Goal: Check status: Check status

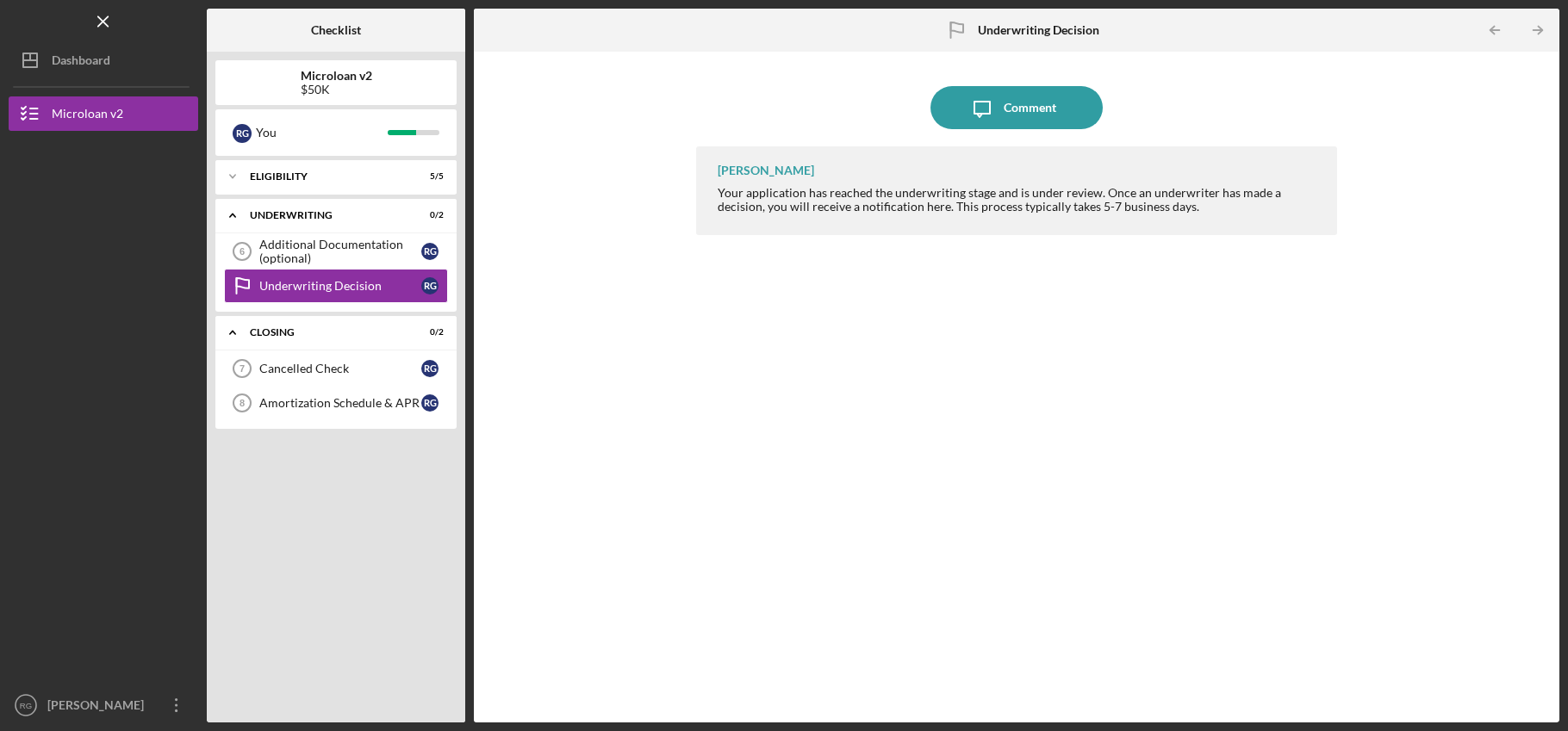
click at [106, 79] on nav "Logo-Reversed Created with Sketch. Icon/Menu Close Icon/Dashboard Dashboard Mic…" at bounding box center [107, 361] width 198 height 723
click at [113, 66] on button "Icon/Dashboard Dashboard" at bounding box center [103, 60] width 190 height 35
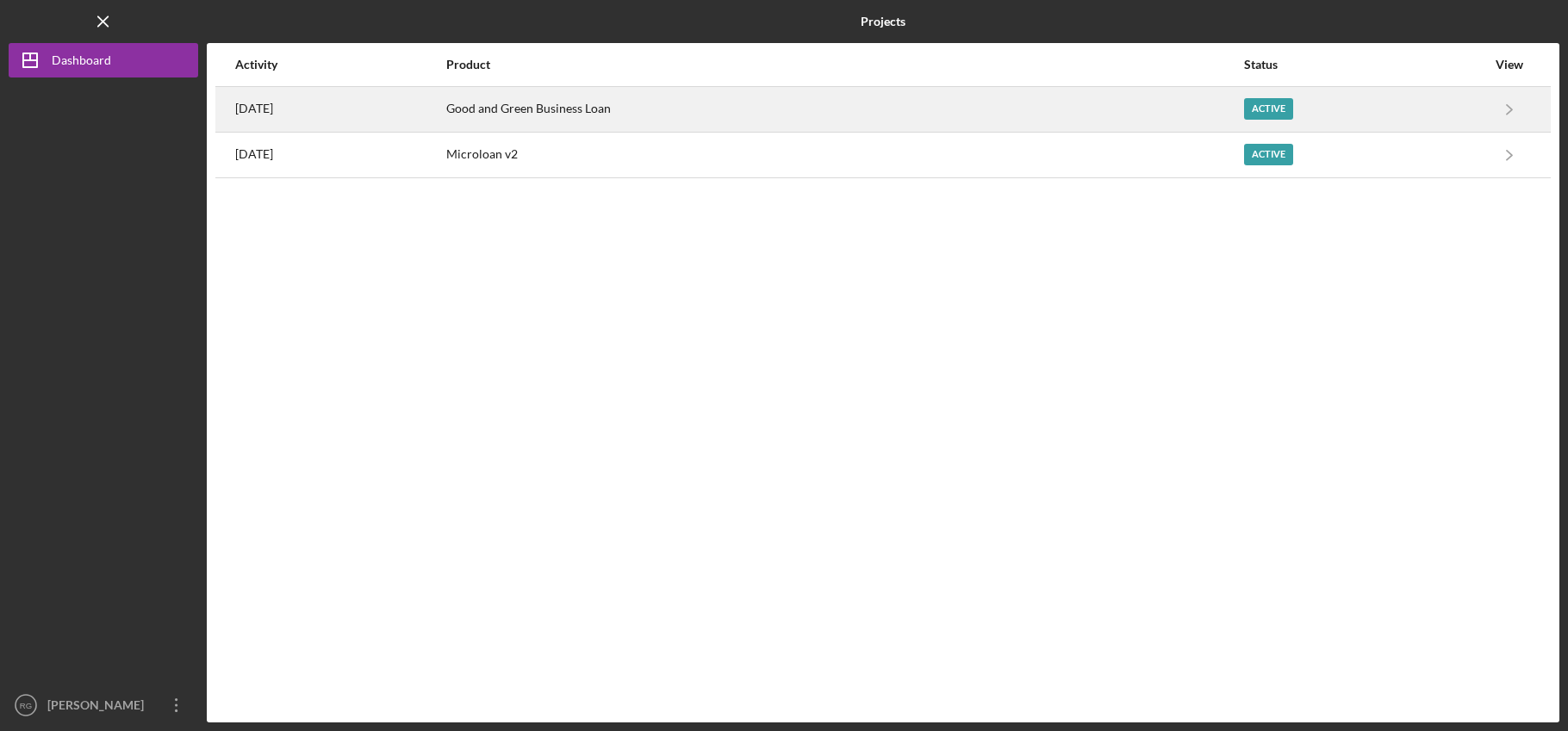
click at [445, 106] on div "[DATE]" at bounding box center [340, 109] width 209 height 43
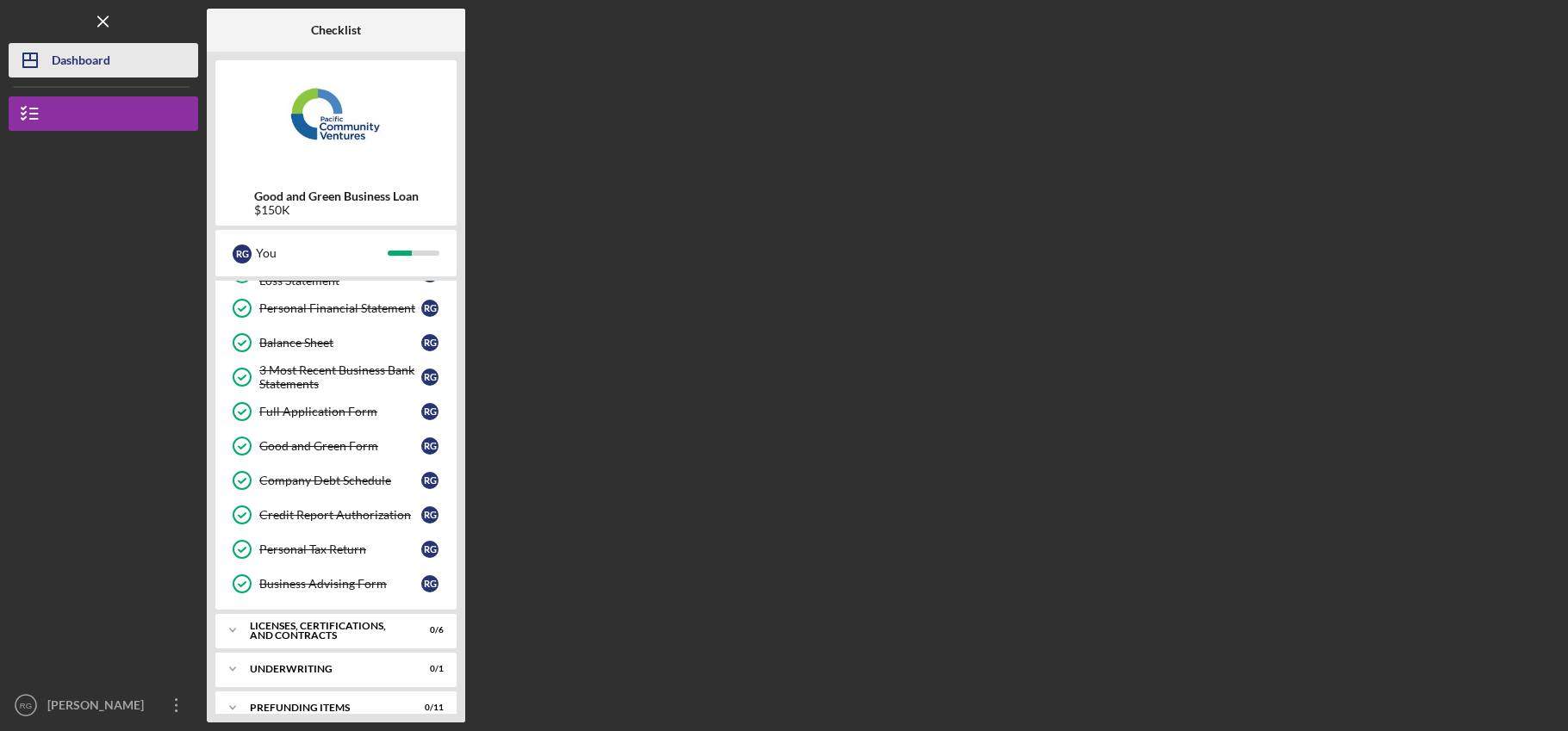
scroll to position [201, 0]
click at [90, 65] on div "Dashboard" at bounding box center [80, 63] width 59 height 39
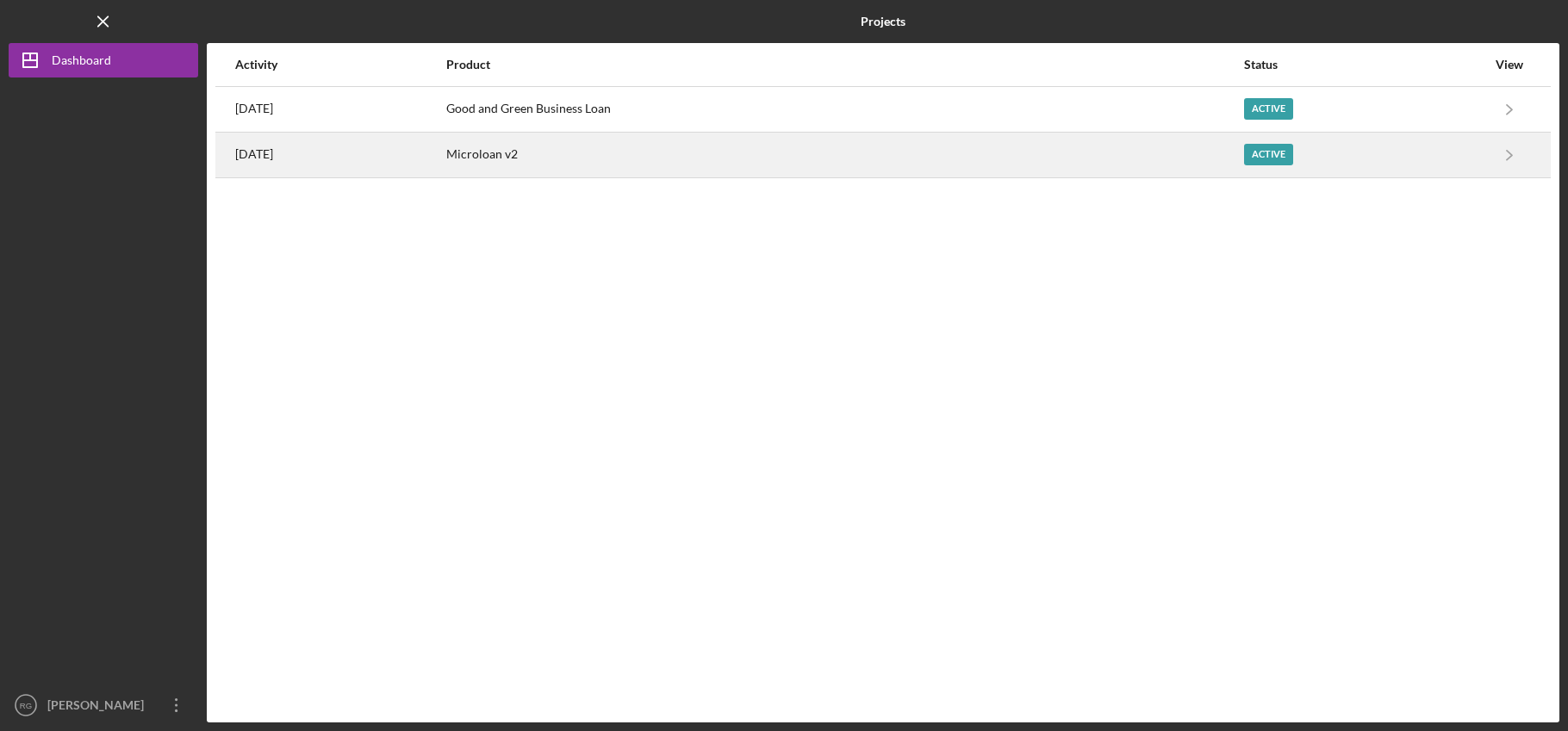
click at [705, 161] on div "Microloan v2" at bounding box center [844, 155] width 796 height 43
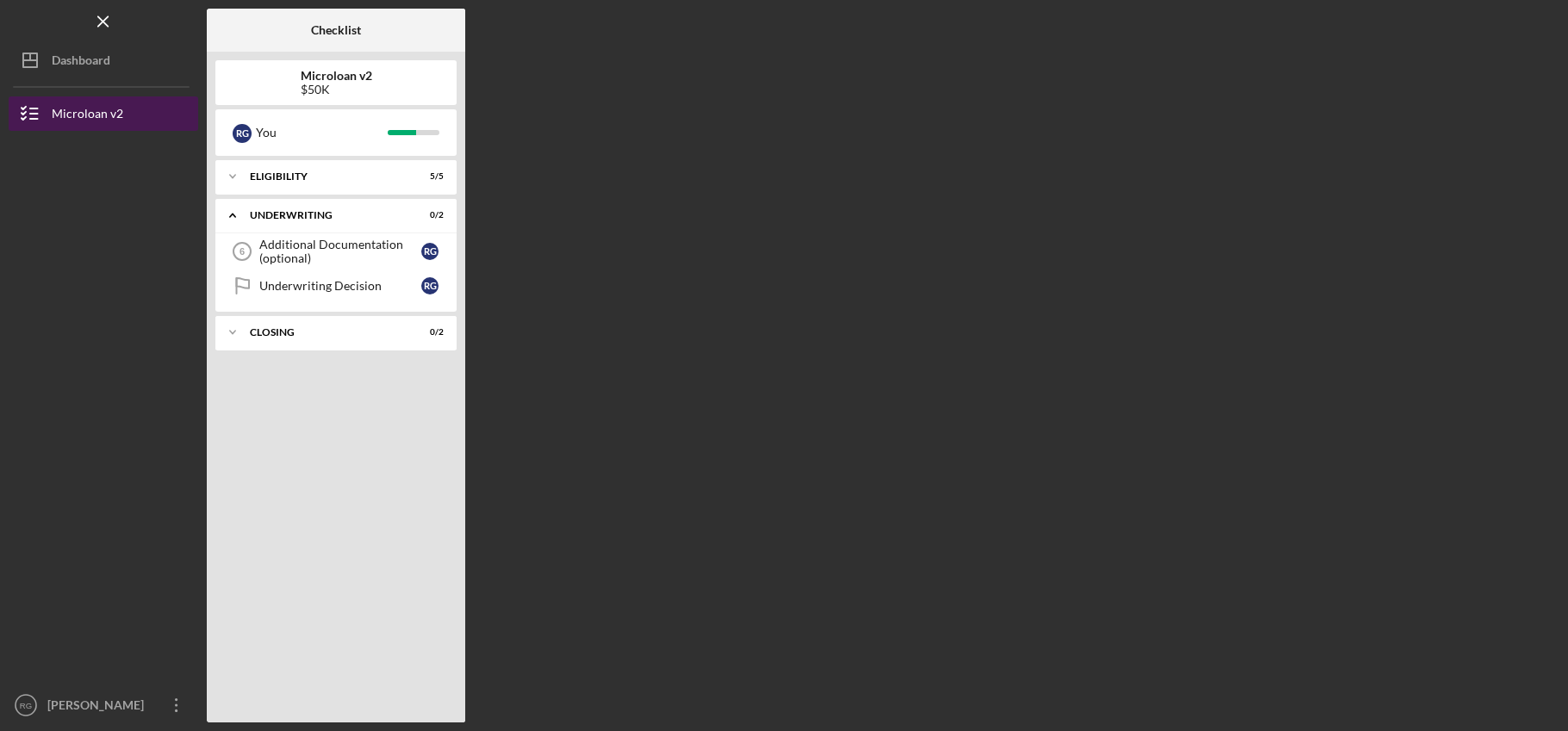
click at [150, 102] on button "Microloan v2" at bounding box center [103, 113] width 190 height 35
click at [319, 172] on div "Eligibility" at bounding box center [343, 176] width 185 height 10
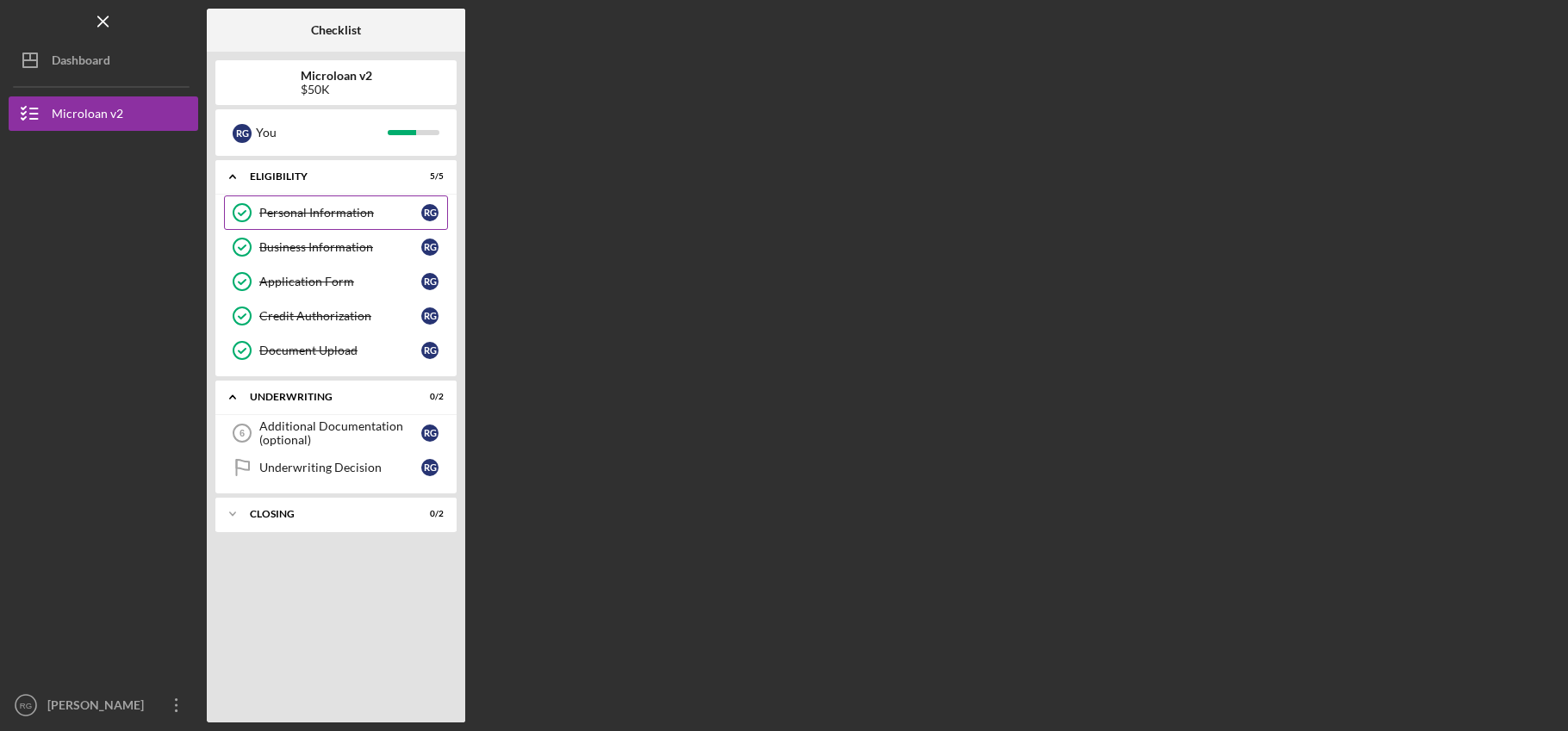
click at [305, 205] on div "Personal Information" at bounding box center [340, 212] width 162 height 14
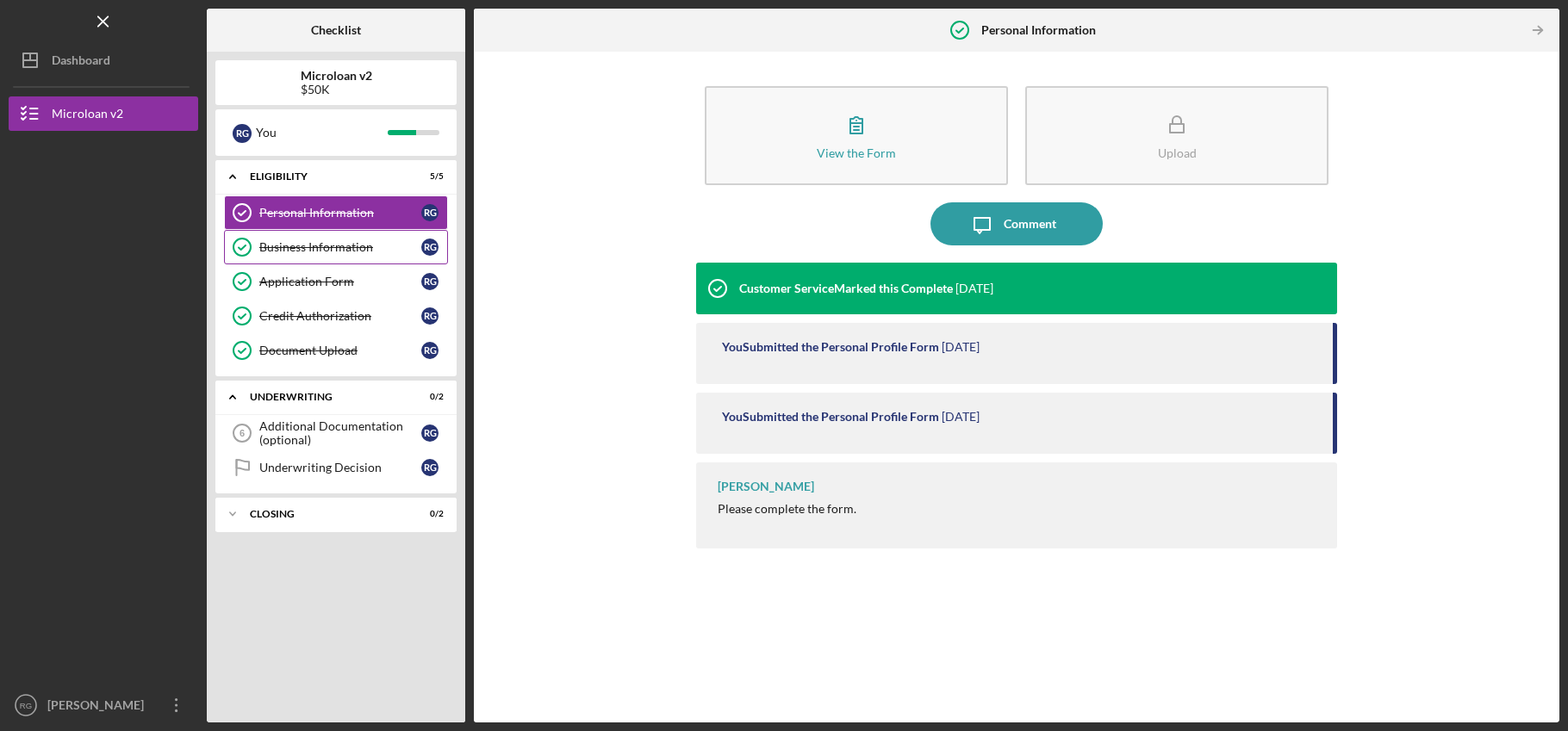
click at [292, 249] on div "Business Information" at bounding box center [340, 246] width 162 height 14
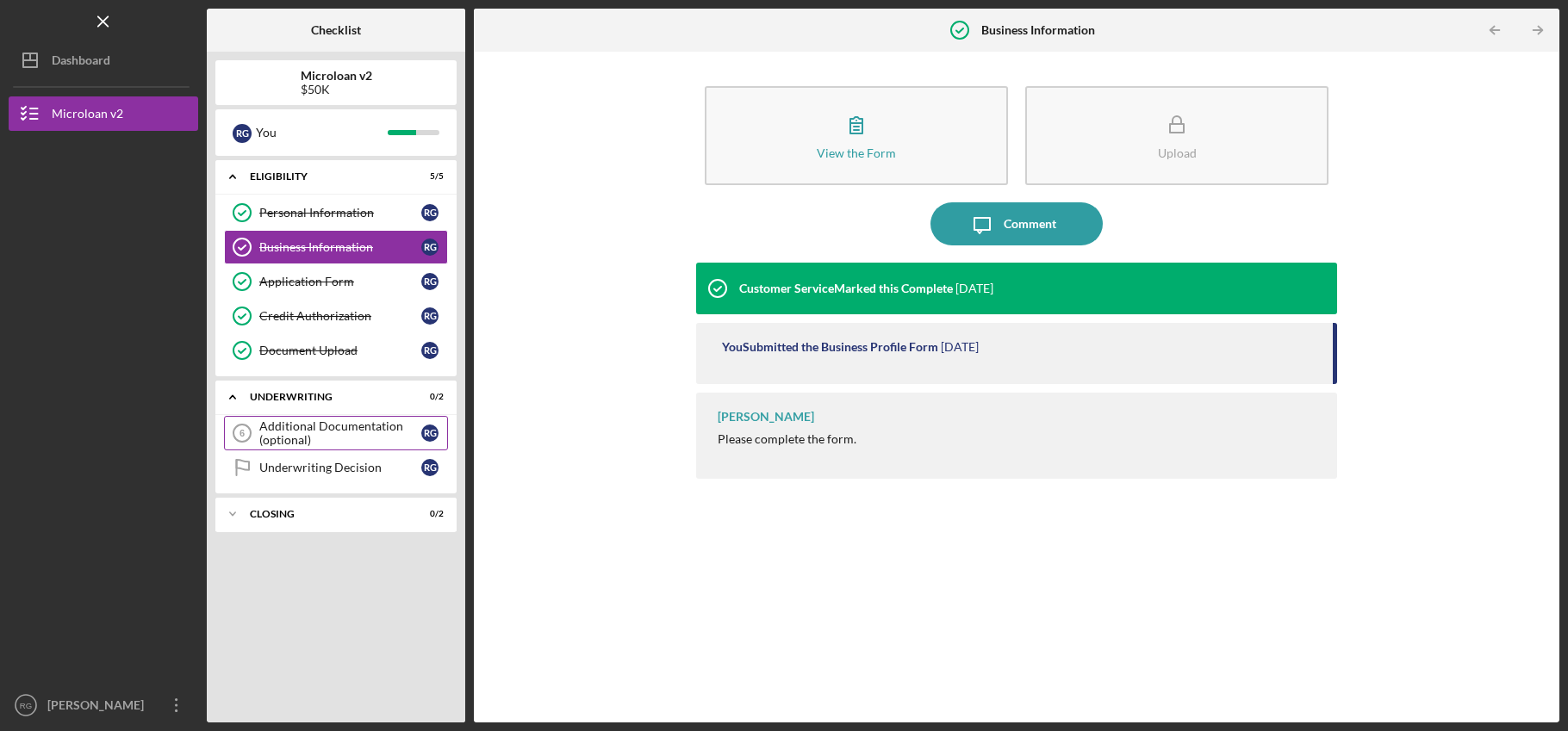
click at [318, 432] on div "Additional Documentation (optional)" at bounding box center [340, 433] width 162 height 28
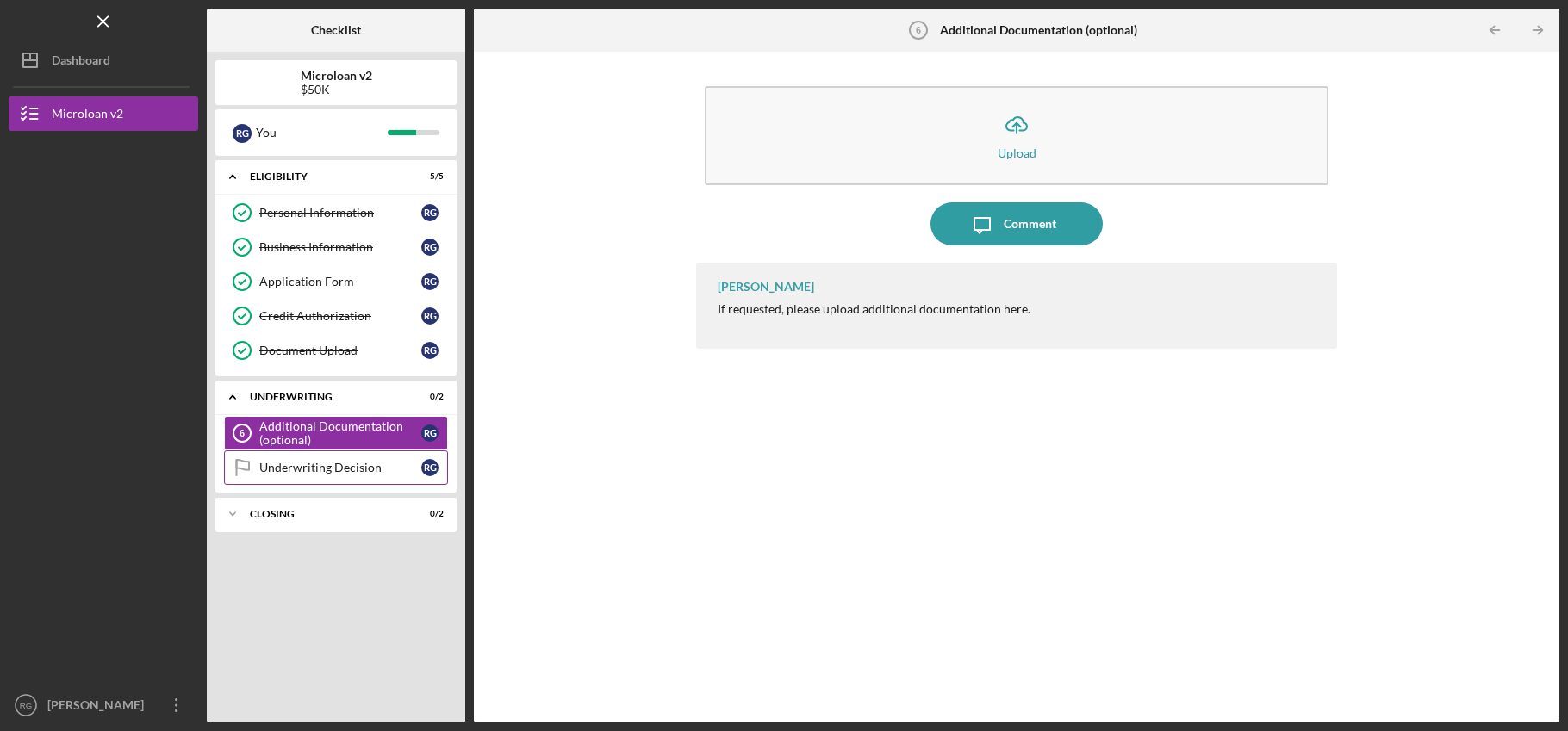
click at [384, 466] on div "Underwriting Decision" at bounding box center [340, 468] width 162 height 14
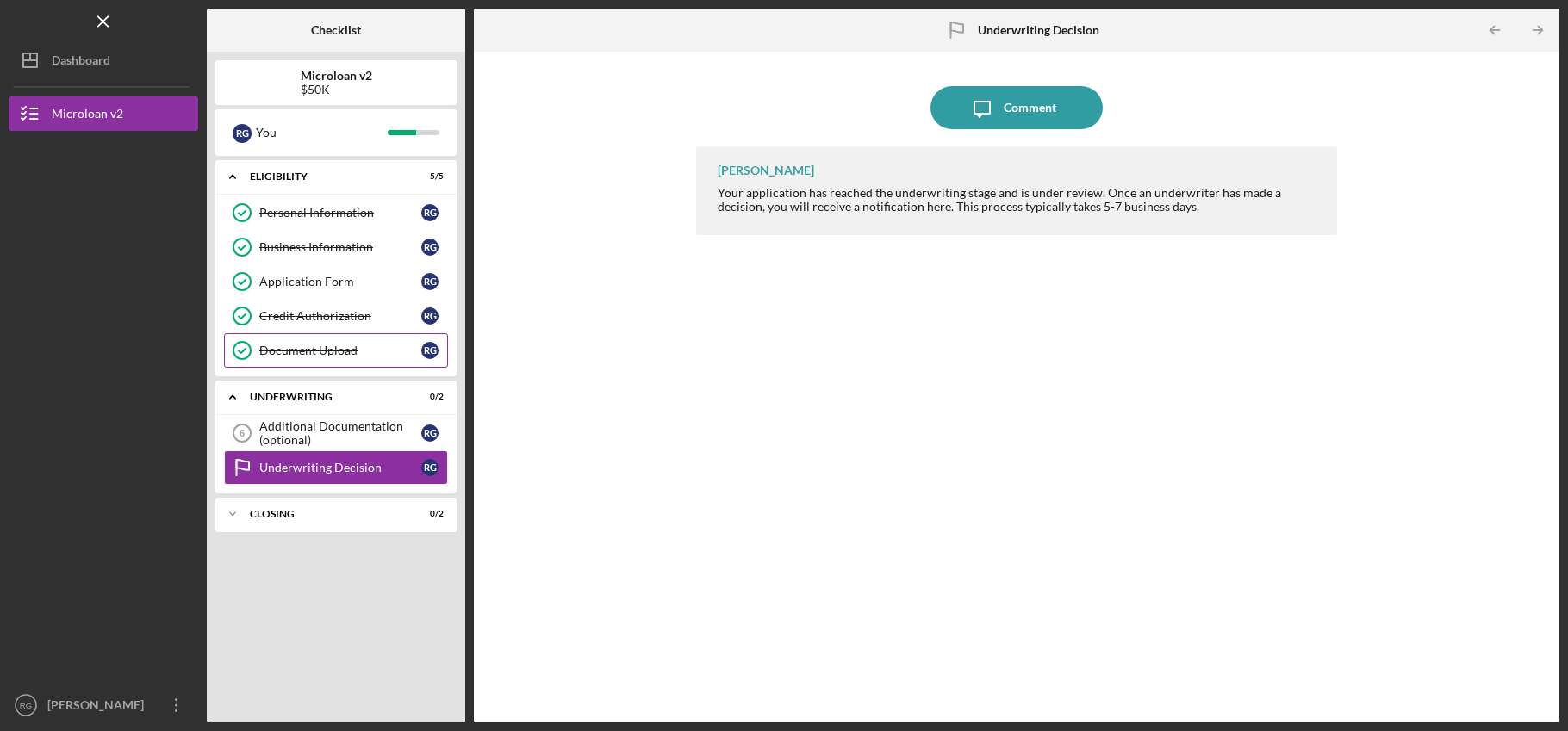
click at [374, 349] on div "Document Upload" at bounding box center [340, 350] width 162 height 14
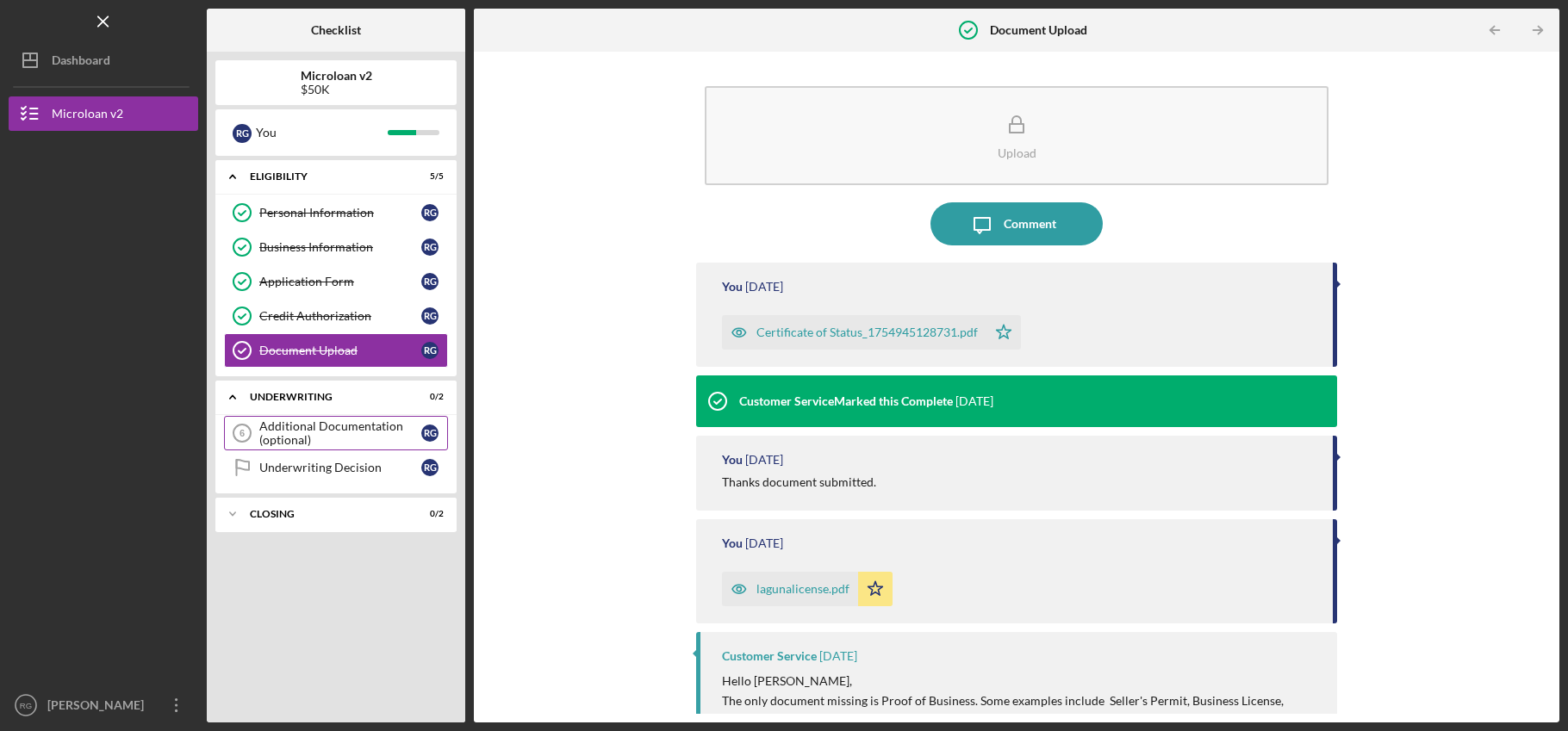
click at [364, 438] on div "Additional Documentation (optional)" at bounding box center [340, 433] width 162 height 28
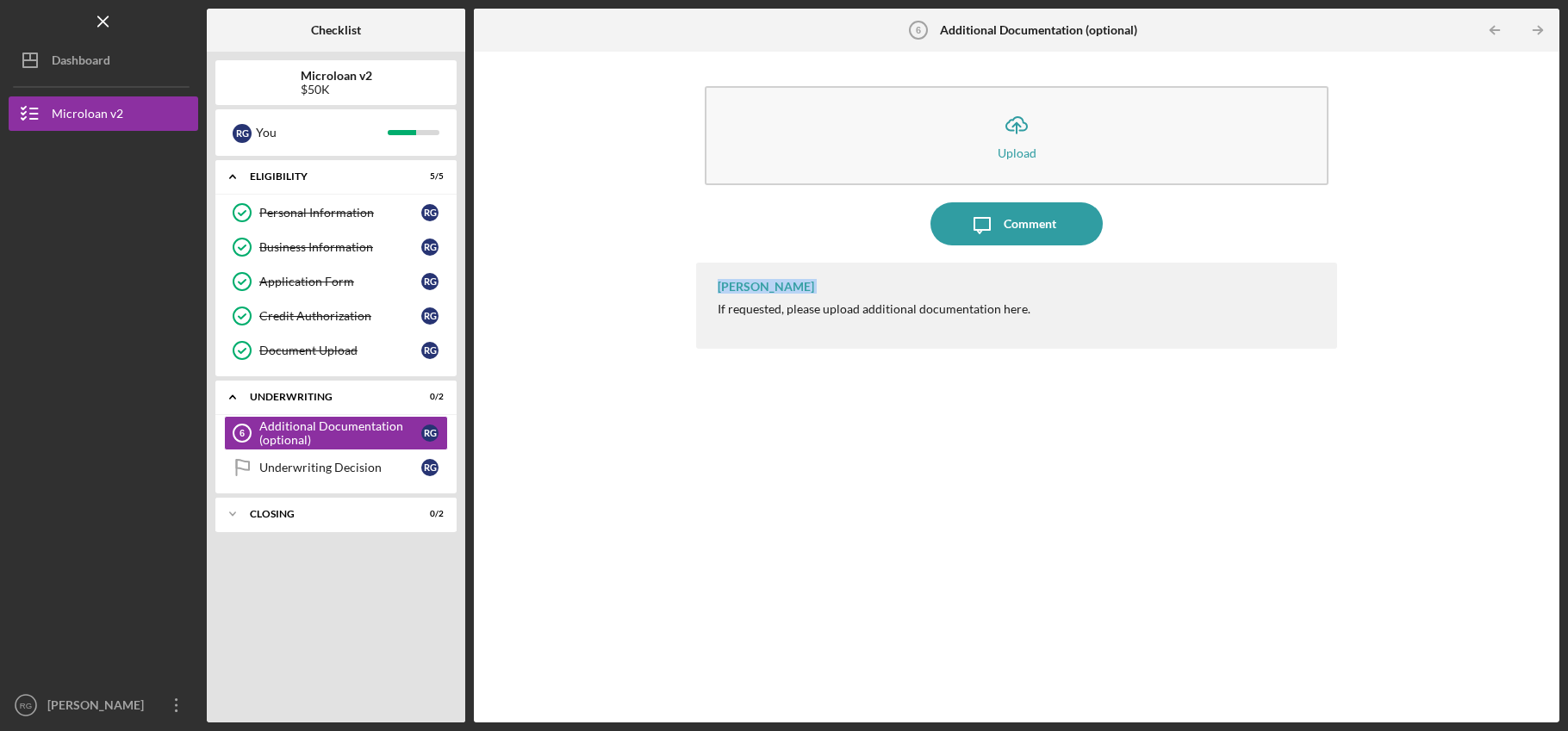
drag, startPoint x: 717, startPoint y: 286, endPoint x: 818, endPoint y: 288, distance: 101.0
click at [818, 288] on div "[PERSON_NAME] If requested, please upload additional documentation here." at bounding box center [1016, 305] width 641 height 86
click at [770, 331] on div "[PERSON_NAME] If requested, please upload additional documentation here." at bounding box center [1016, 305] width 641 height 86
click at [376, 465] on div "Underwriting Decision" at bounding box center [340, 468] width 162 height 14
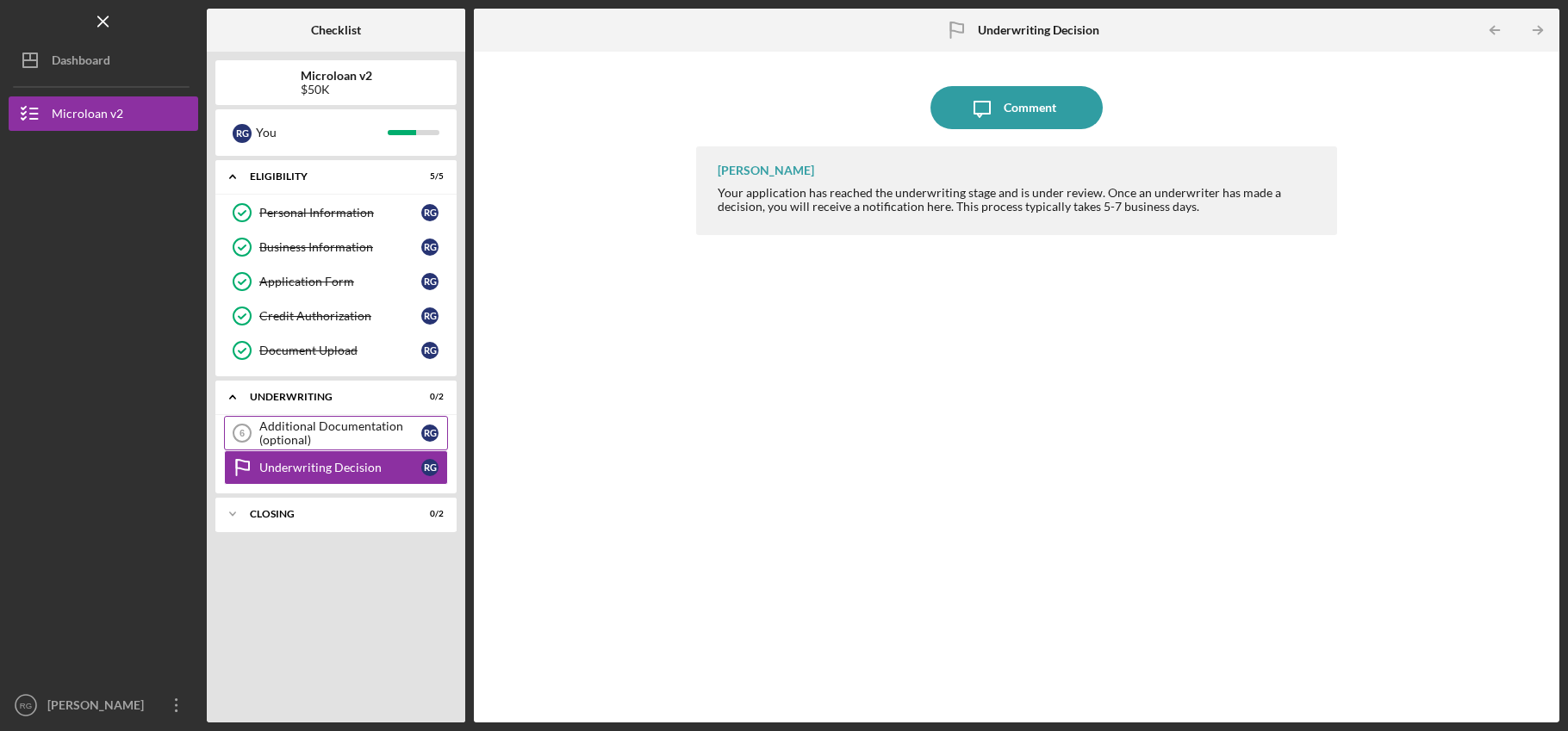
click at [386, 445] on div "Additional Documentation (optional)" at bounding box center [340, 433] width 162 height 28
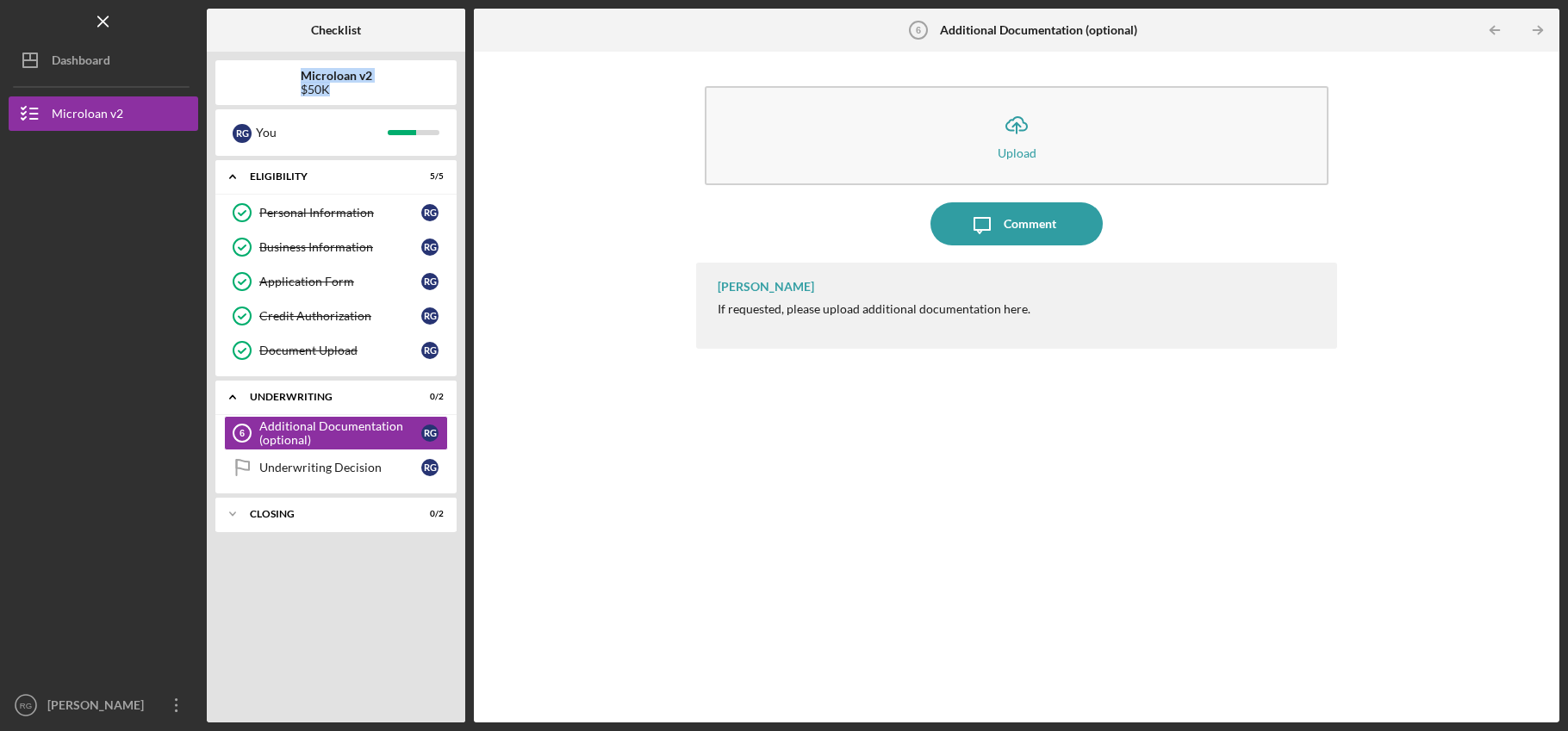
drag, startPoint x: 304, startPoint y: 73, endPoint x: 390, endPoint y: 100, distance: 90.1
click at [390, 100] on div "Microloan v2 $50K" at bounding box center [336, 83] width 241 height 45
click at [356, 221] on link "Personal Information Personal Information R G" at bounding box center [336, 212] width 224 height 35
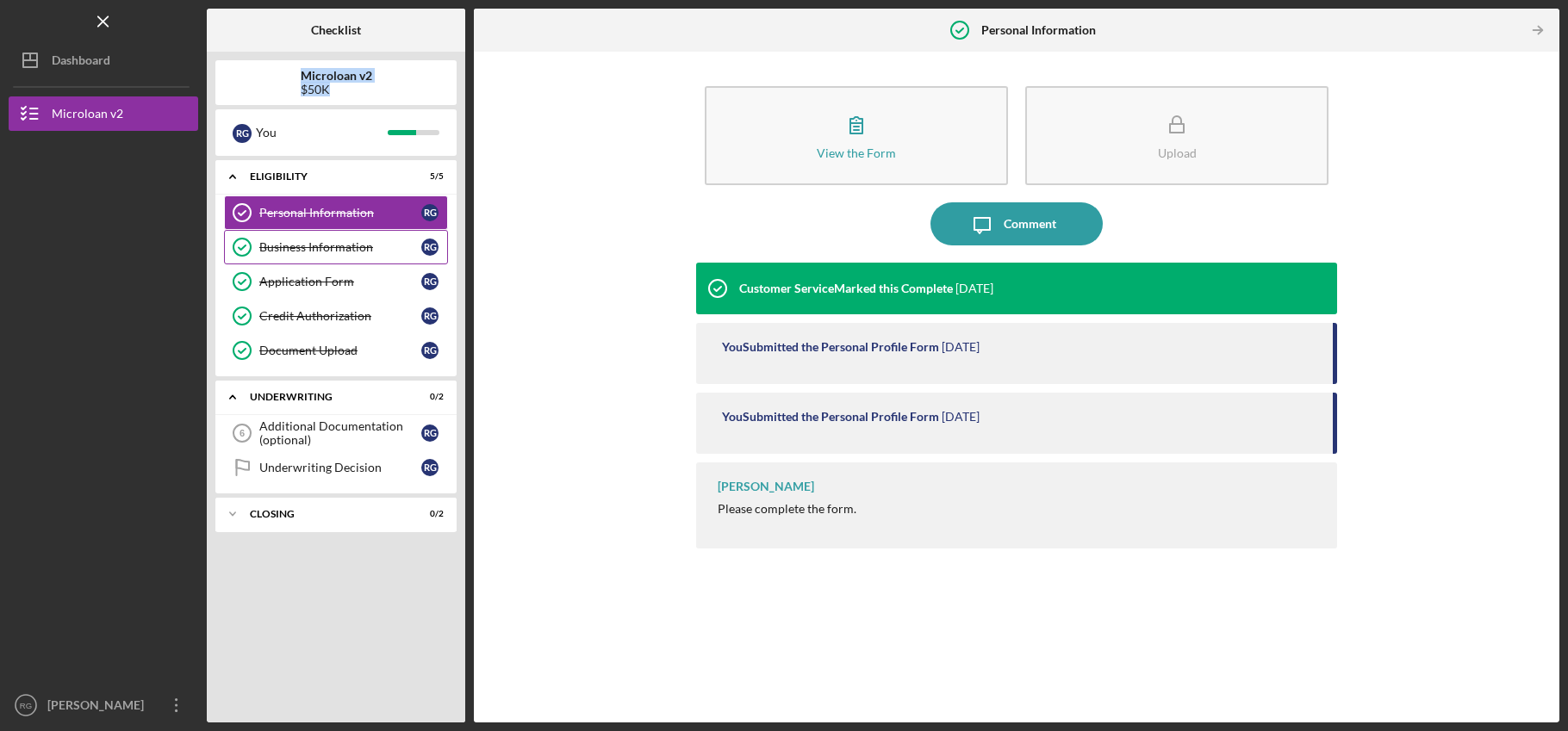
click at [354, 247] on div "Business Information" at bounding box center [340, 246] width 162 height 14
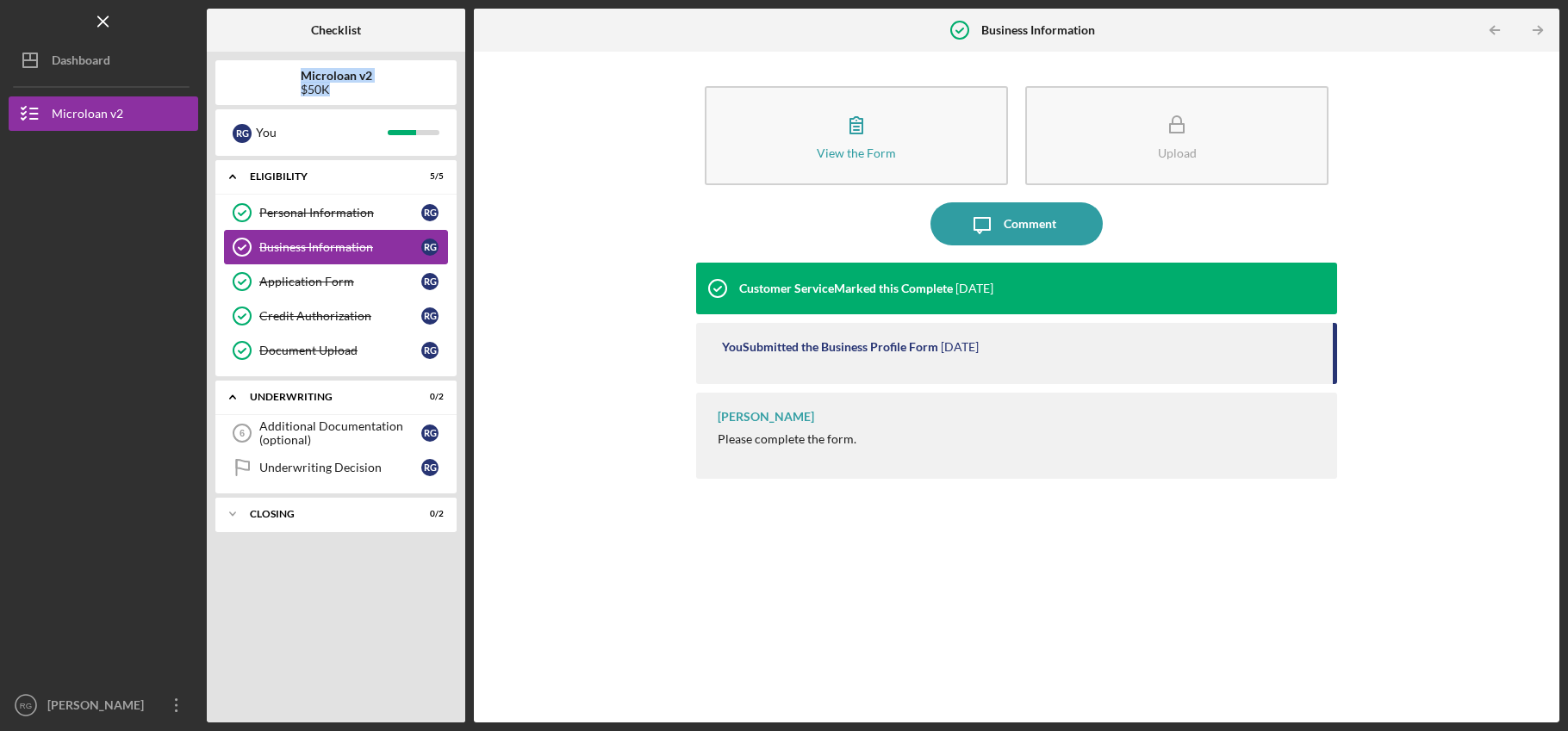
click at [354, 247] on div "Business Information" at bounding box center [340, 246] width 162 height 14
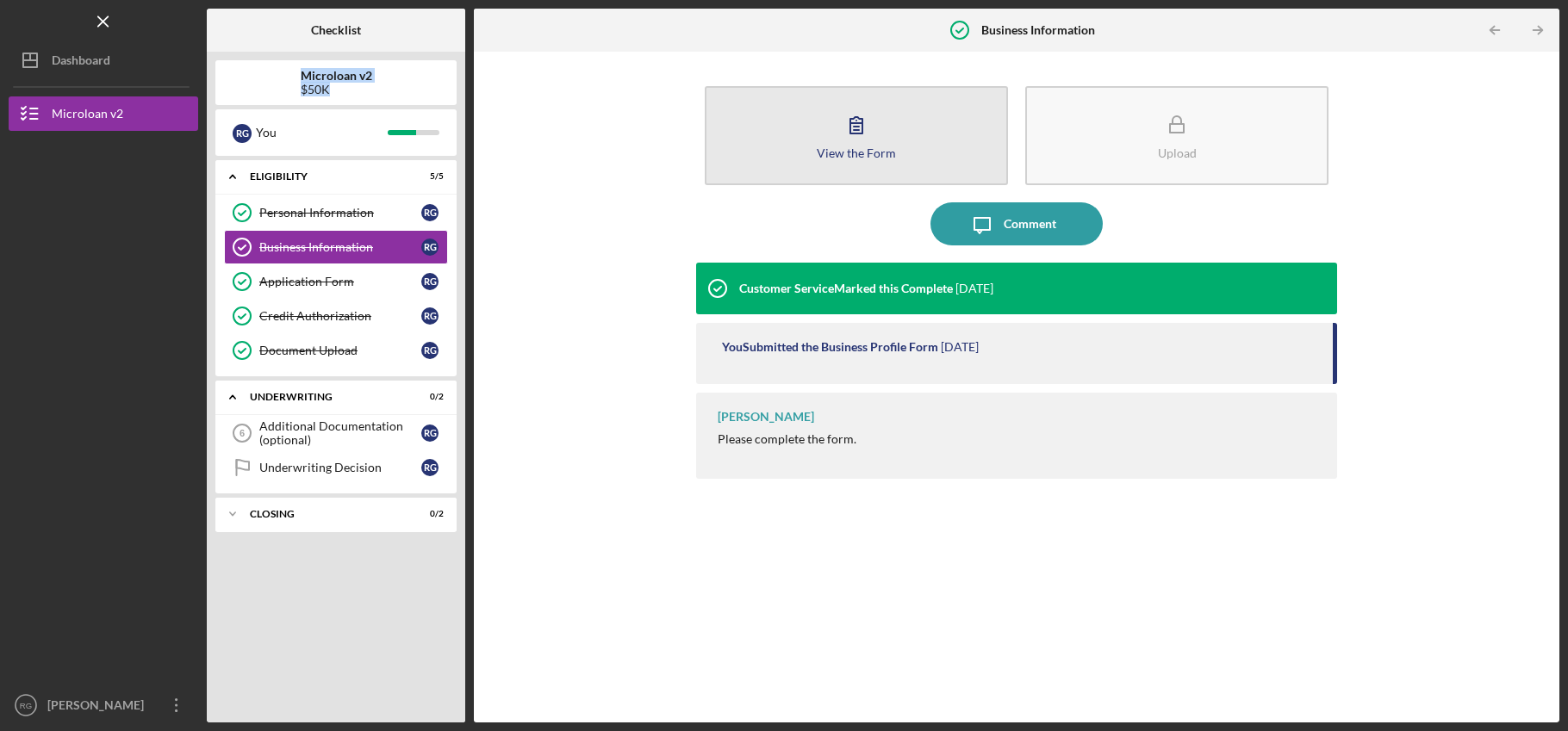
click at [849, 151] on div "View the Form" at bounding box center [855, 153] width 79 height 13
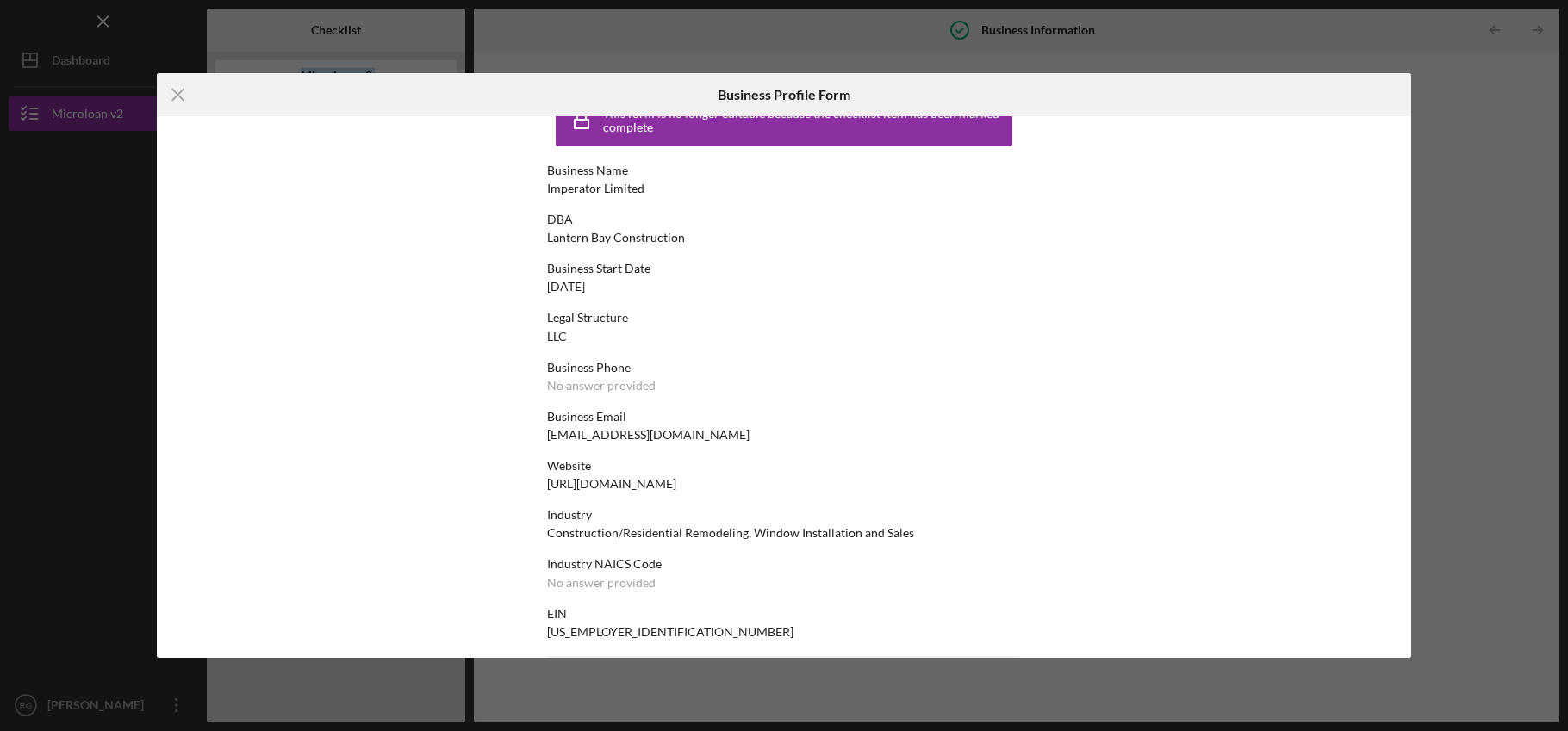
scroll to position [70, 0]
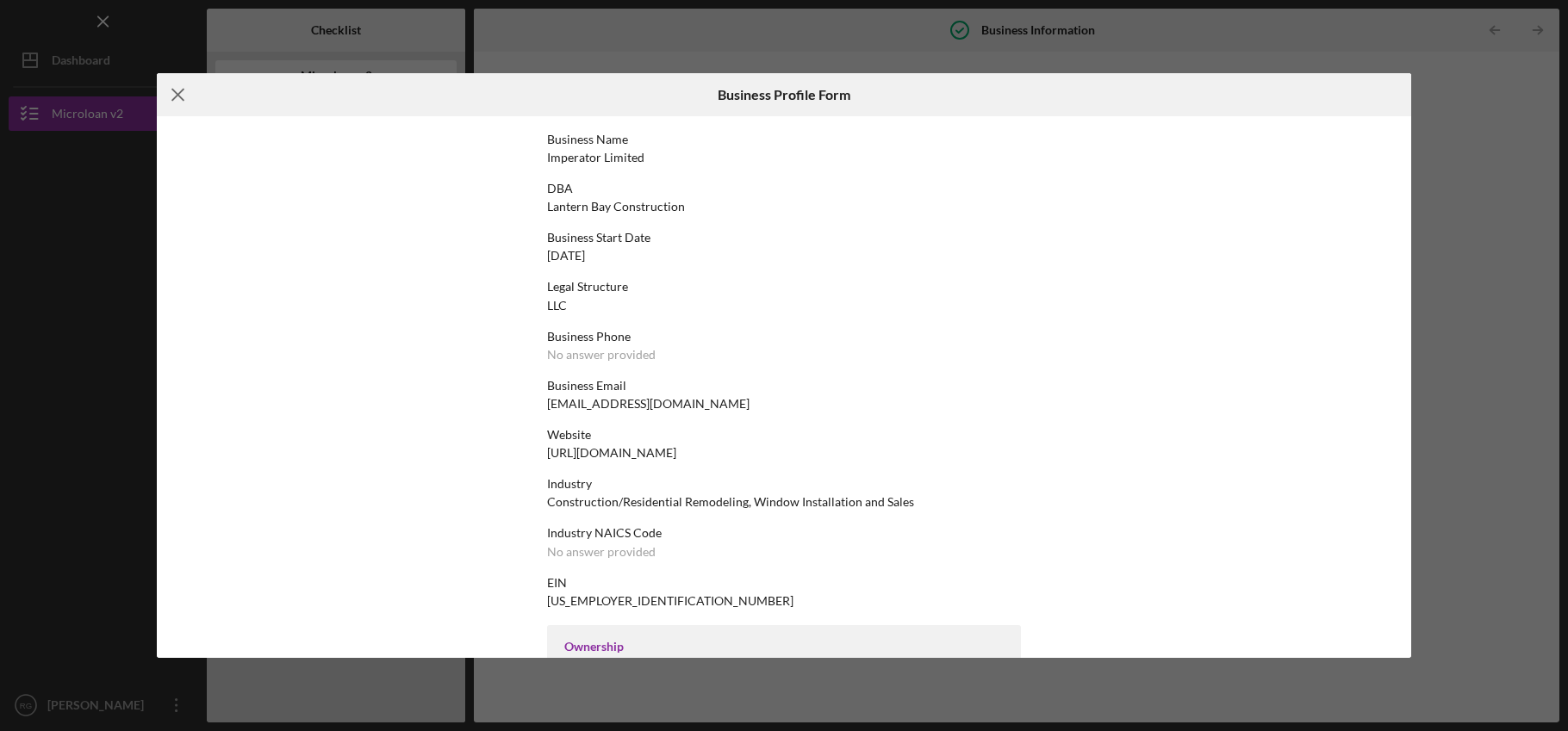
click at [181, 101] on line at bounding box center [177, 95] width 11 height 11
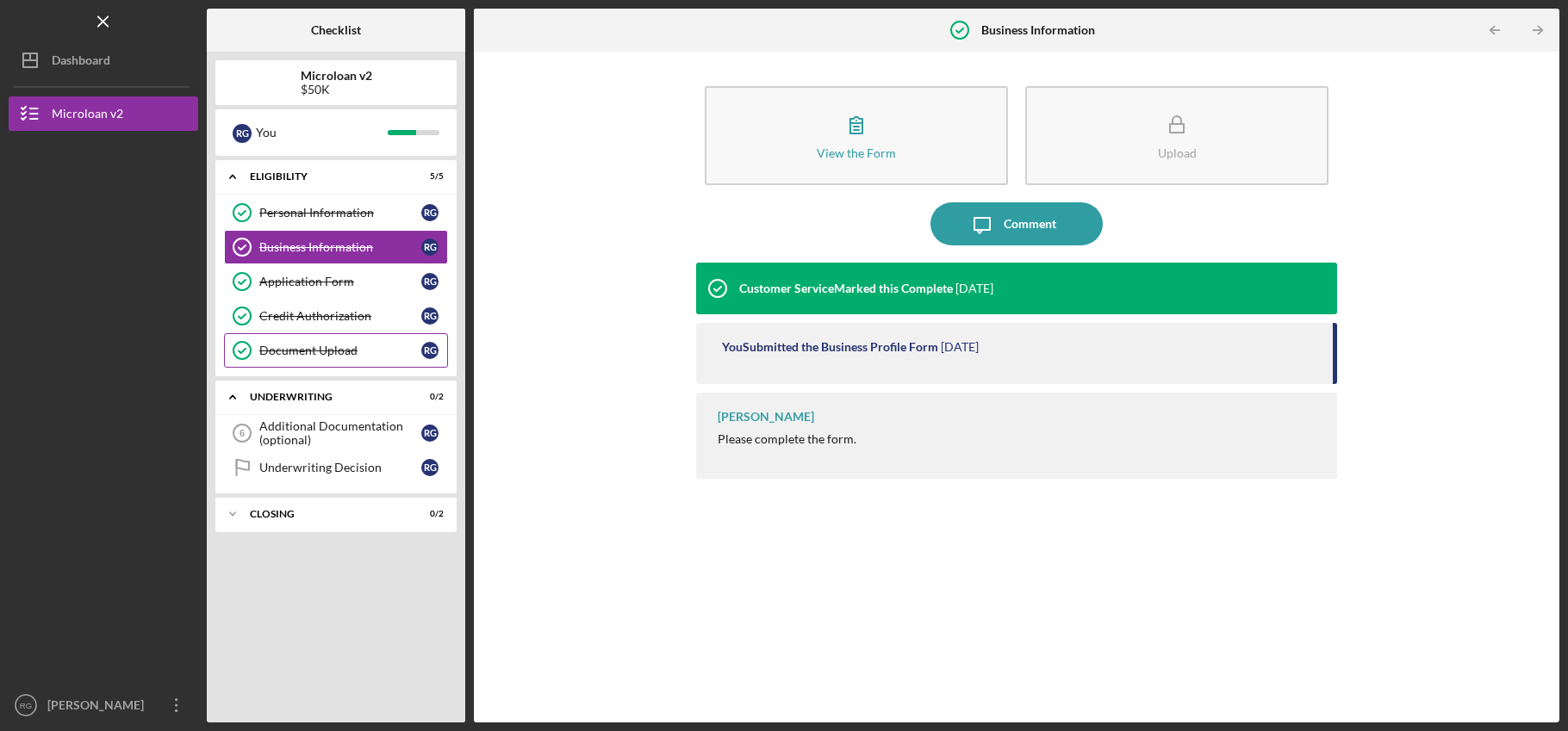
click at [388, 348] on div "Document Upload" at bounding box center [340, 350] width 162 height 14
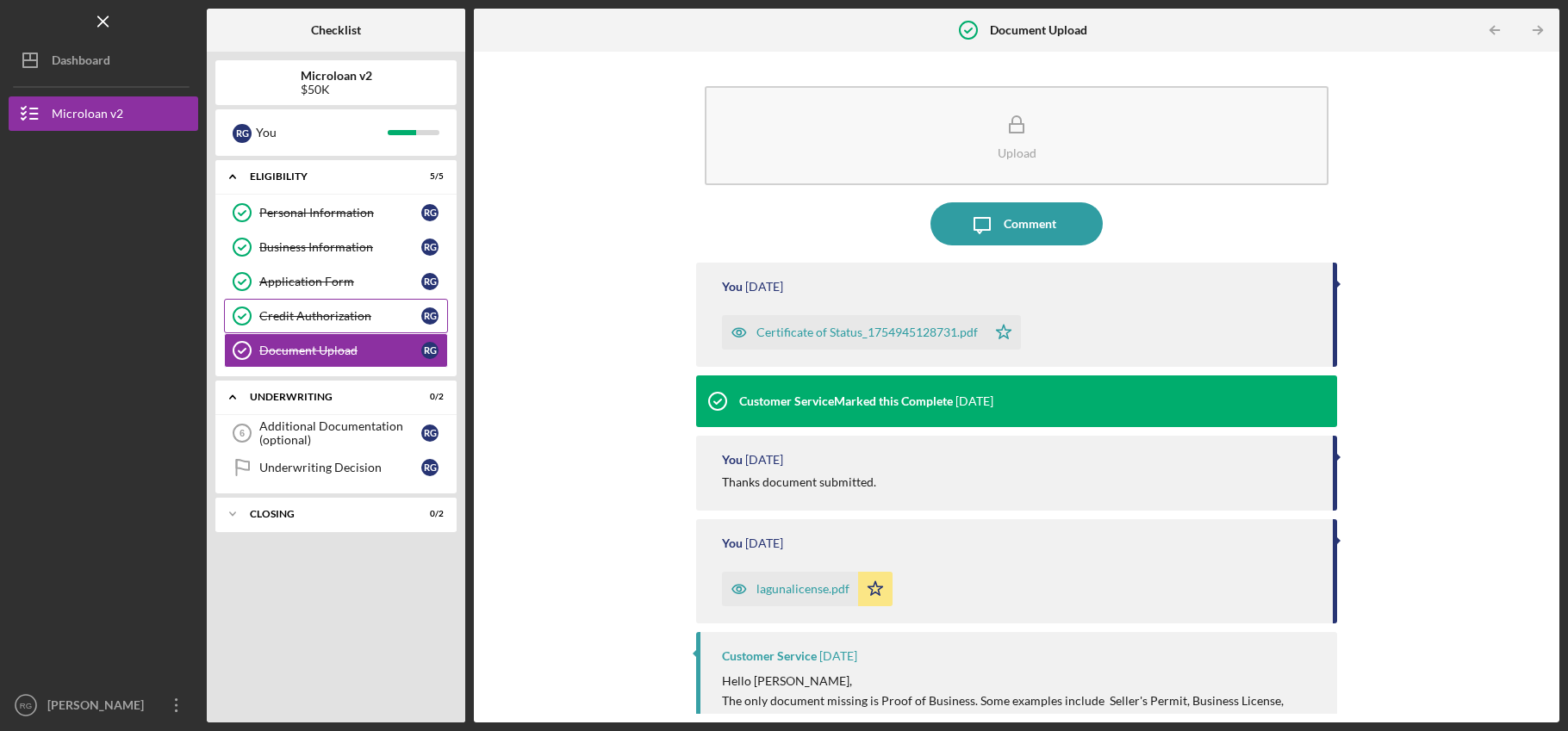
click at [398, 320] on div "Credit Authorization" at bounding box center [340, 316] width 162 height 14
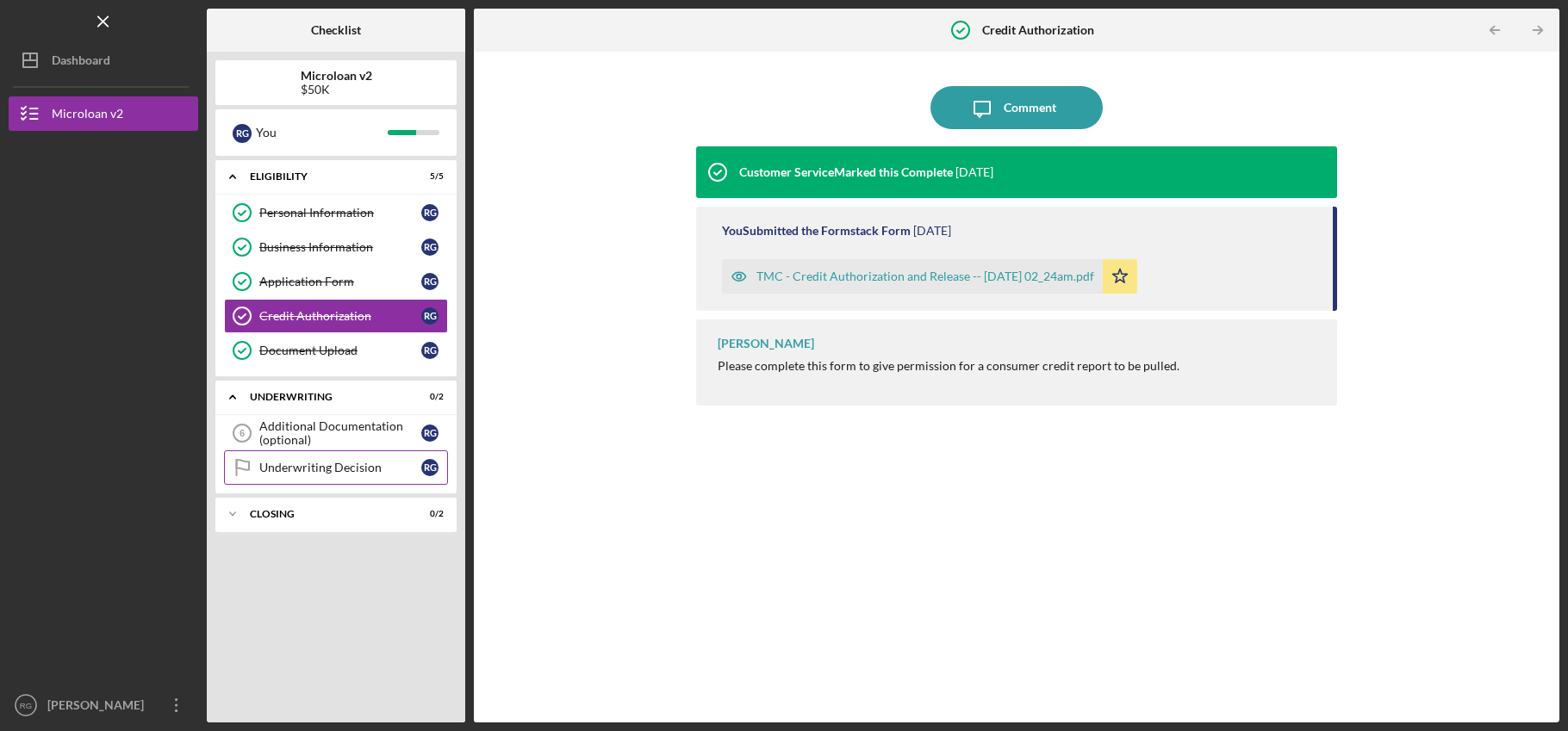
click at [357, 461] on div "Underwriting Decision" at bounding box center [340, 468] width 162 height 14
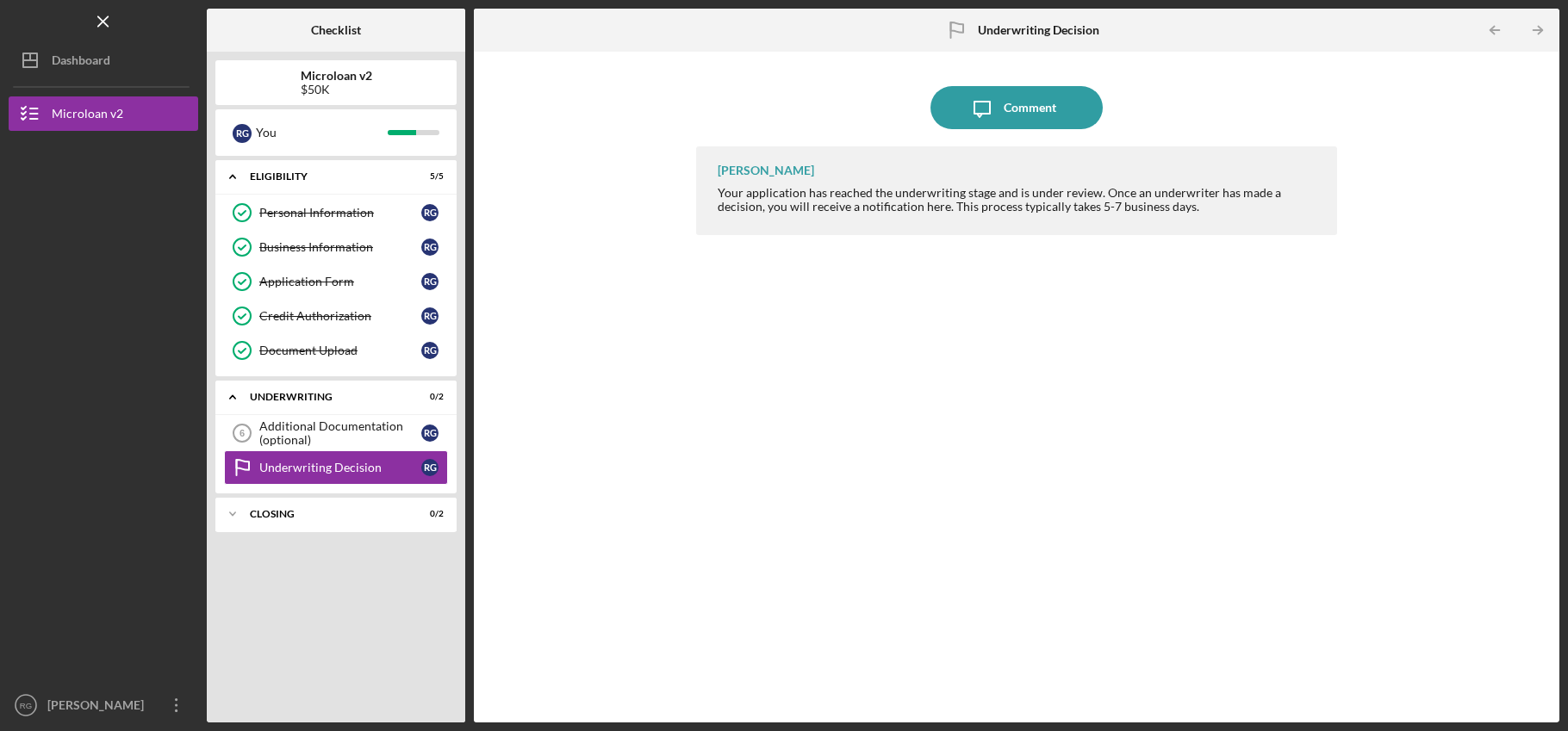
drag, startPoint x: 717, startPoint y: 170, endPoint x: 901, endPoint y: 226, distance: 192.3
click at [901, 226] on div "[PERSON_NAME] Your application has reached the underwriting stage and is under …" at bounding box center [1016, 190] width 641 height 89
click at [874, 204] on div "Your application has reached the underwriting stage and is under review. Once a…" at bounding box center [1018, 200] width 602 height 28
click at [778, 192] on div "Your application has reached the underwriting stage and is under review. Once a…" at bounding box center [1018, 200] width 602 height 28
drag, startPoint x: 715, startPoint y: 170, endPoint x: 930, endPoint y: 221, distance: 221.0
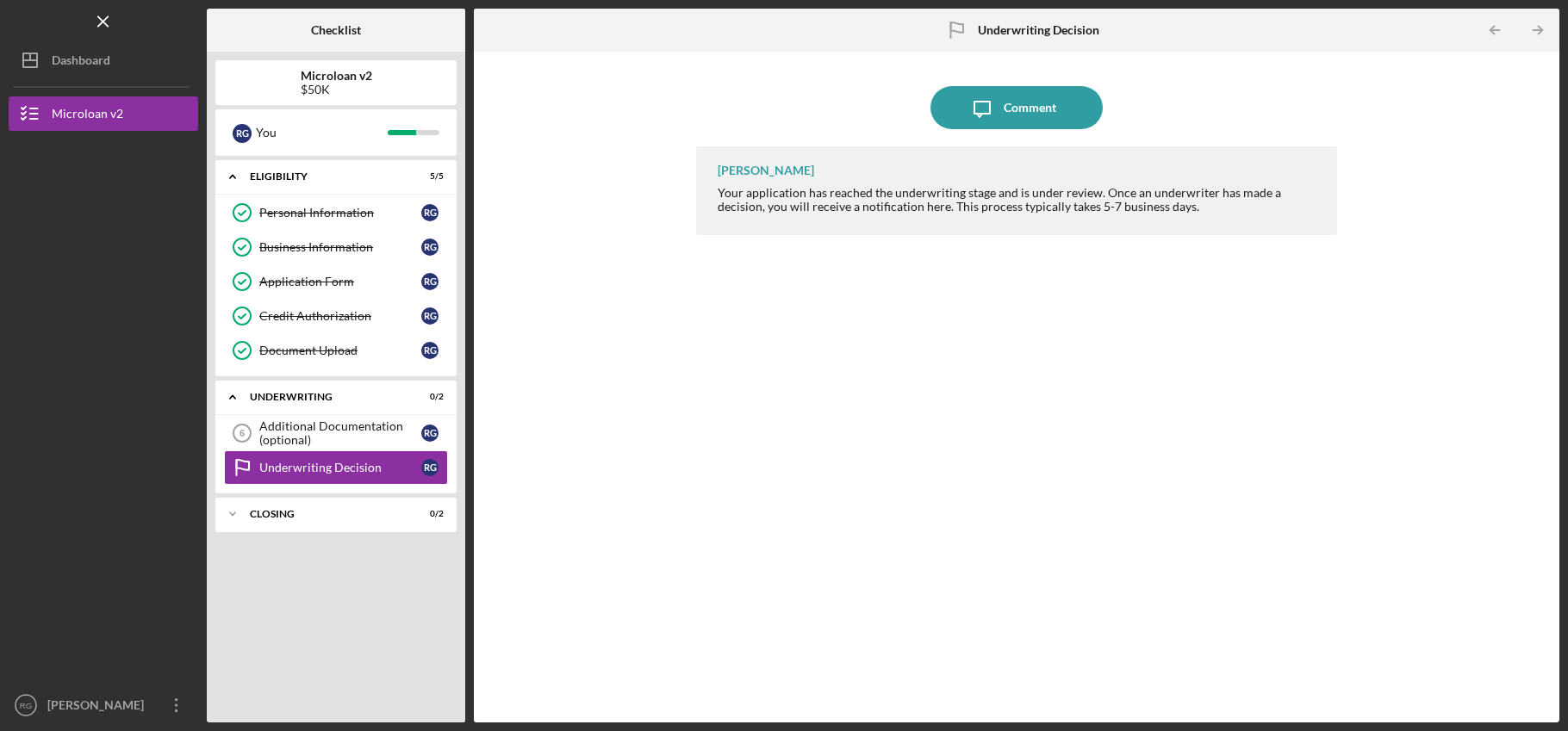
click at [930, 221] on div "[PERSON_NAME] Your application has reached the underwriting stage and is under …" at bounding box center [1016, 190] width 641 height 89
click at [375, 434] on div "Additional Documentation (optional)" at bounding box center [340, 433] width 162 height 28
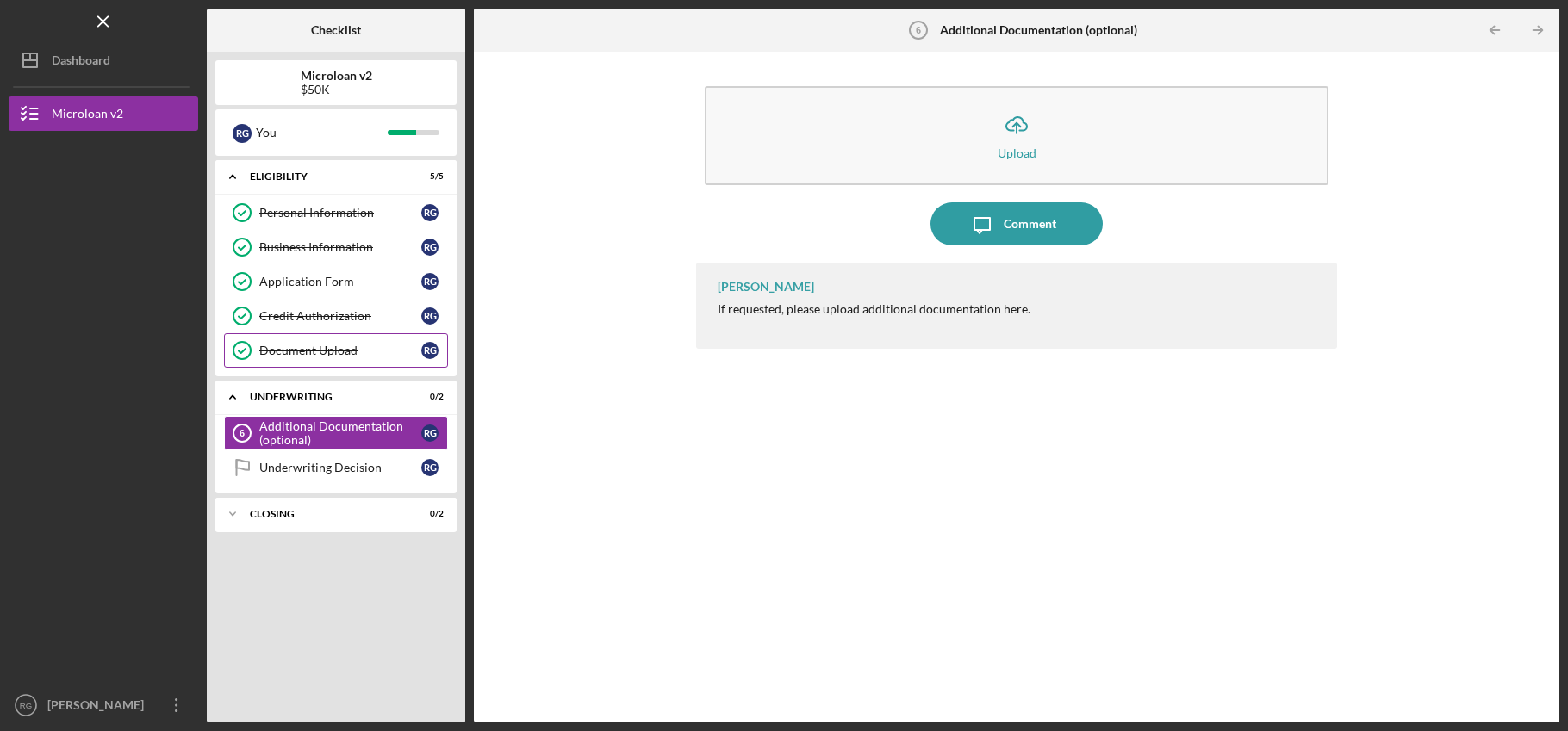
click at [394, 357] on div "Document Upload" at bounding box center [340, 350] width 162 height 14
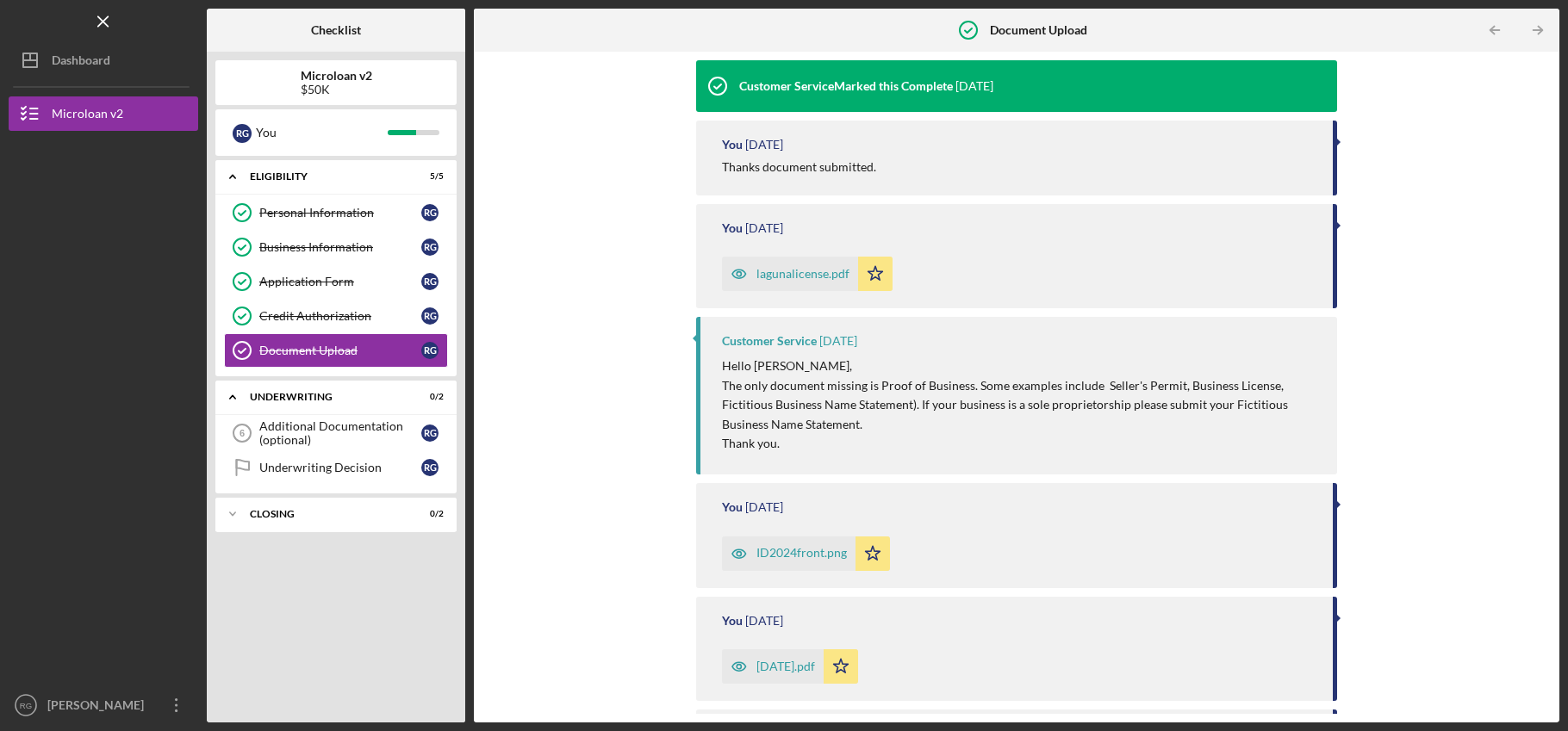
scroll to position [523, 0]
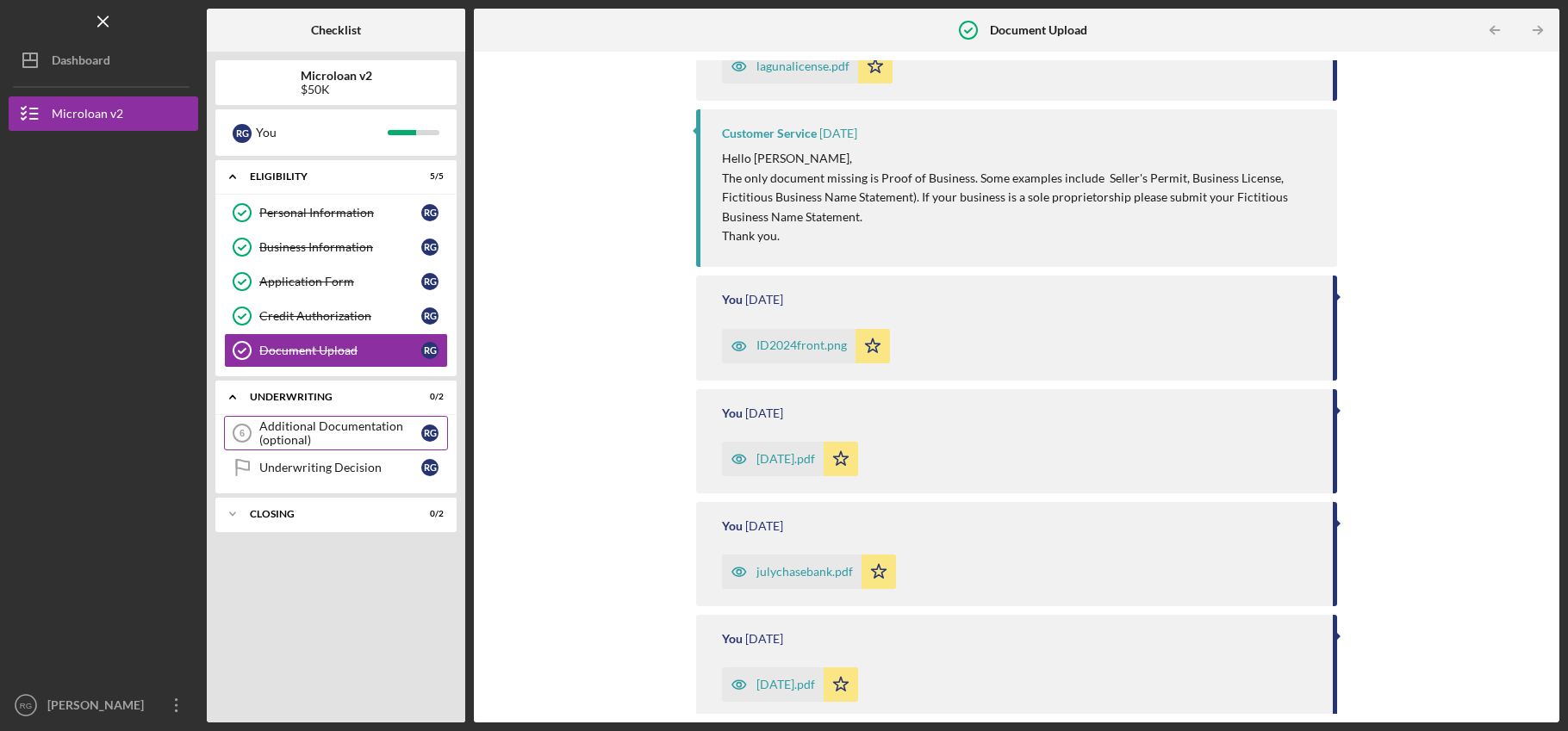
click at [392, 437] on div "Additional Documentation (optional)" at bounding box center [340, 433] width 162 height 28
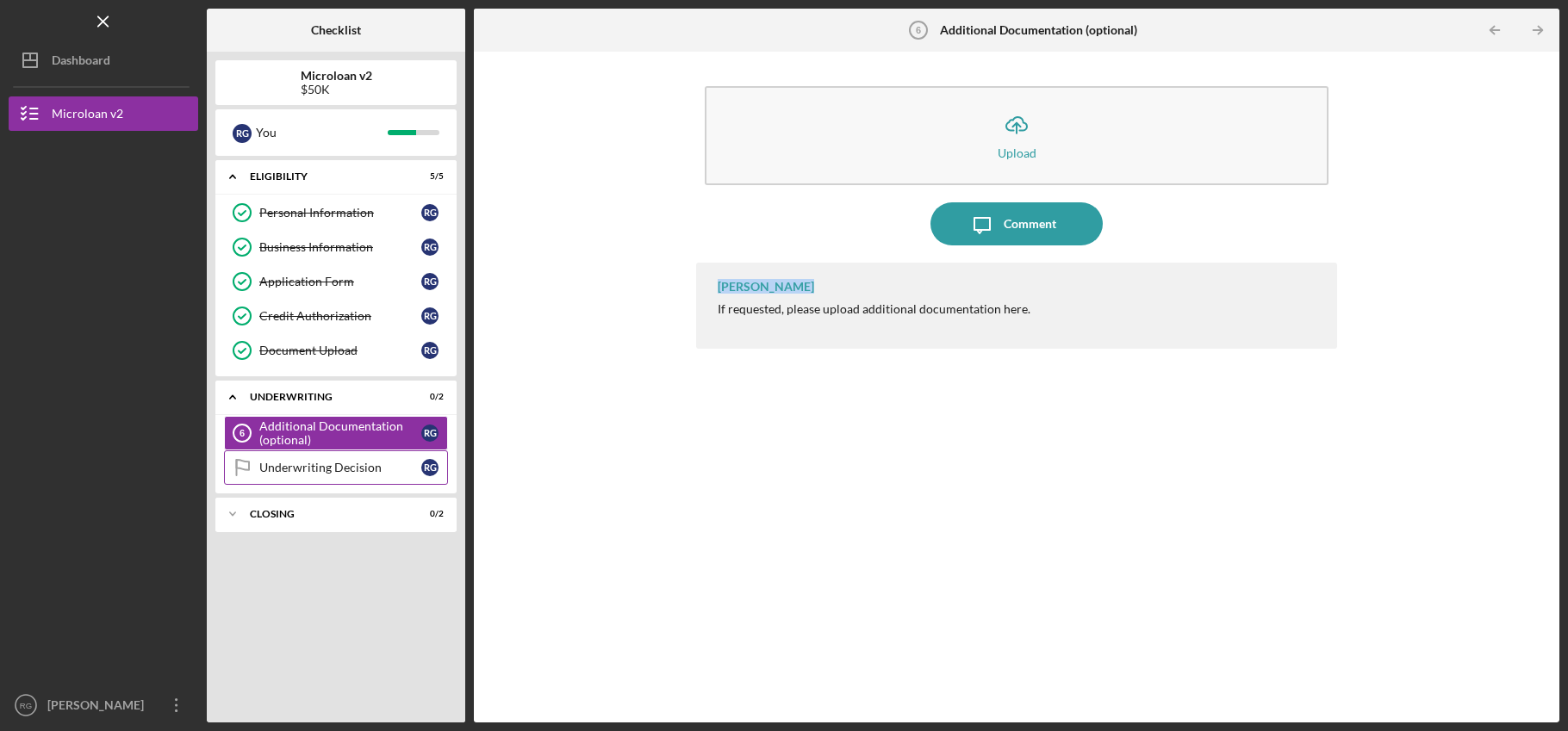
click at [391, 464] on div "Underwriting Decision" at bounding box center [340, 468] width 162 height 14
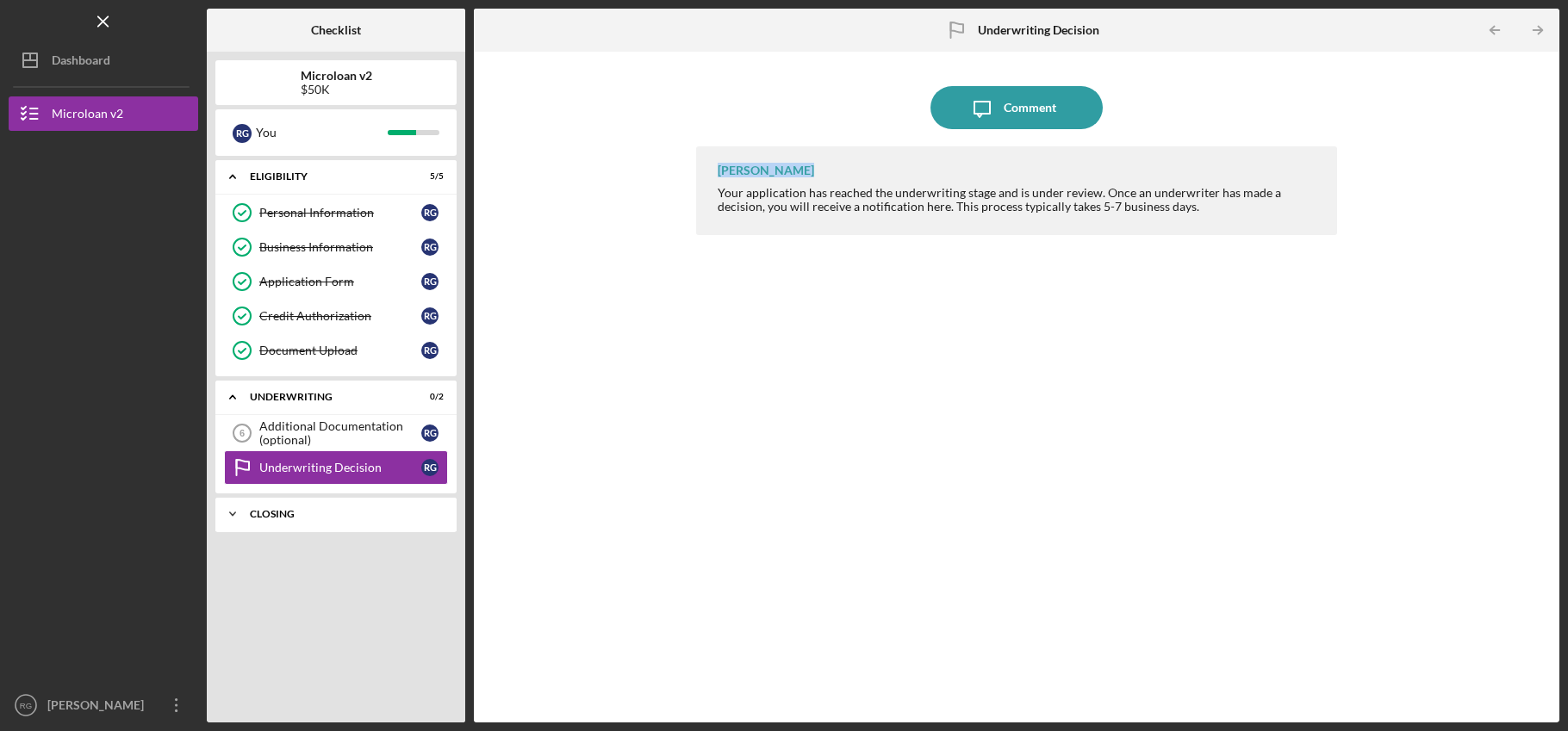
click at [339, 520] on div "Icon/Expander Closing 0 / 2" at bounding box center [336, 513] width 241 height 35
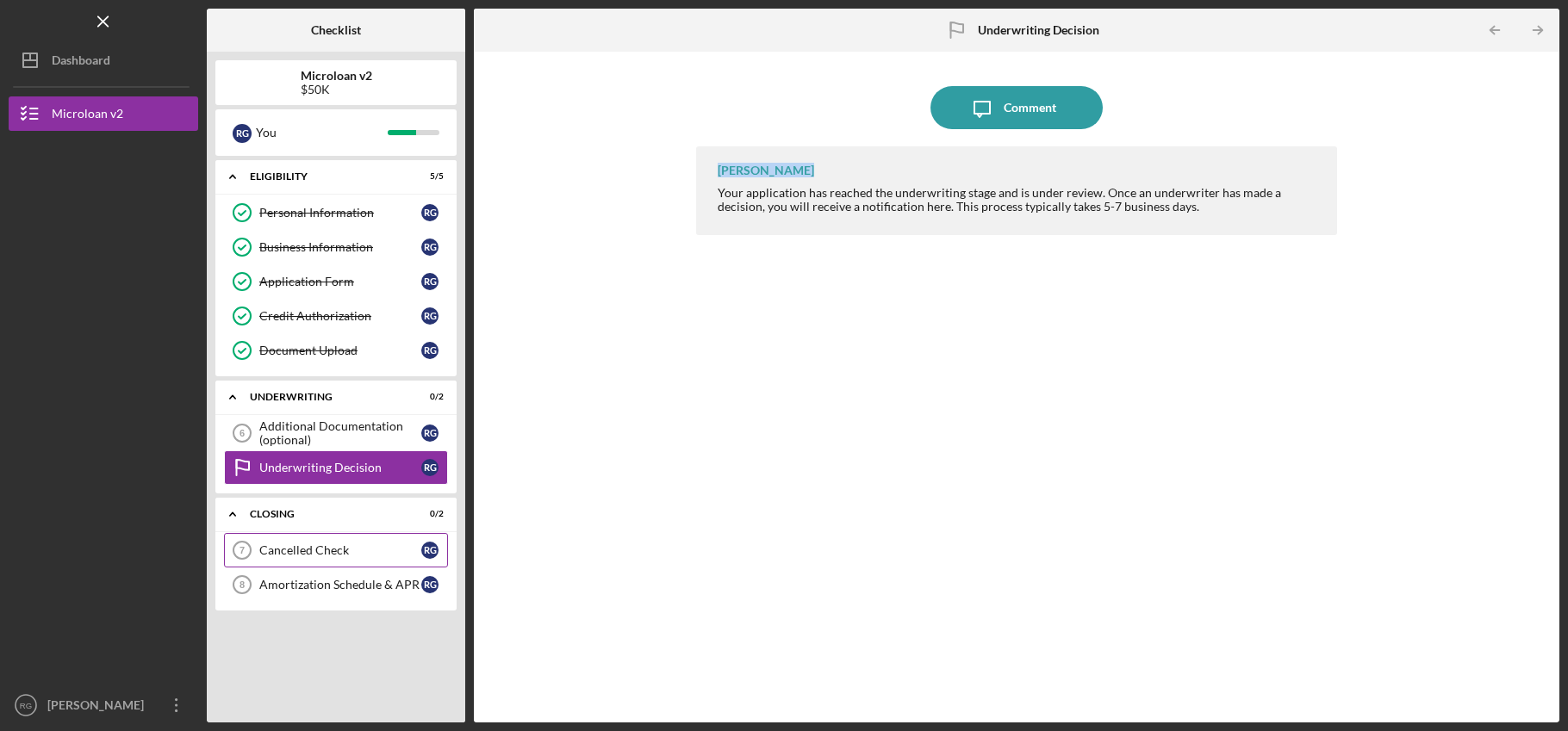
click at [360, 546] on div "Cancelled Check" at bounding box center [340, 550] width 162 height 14
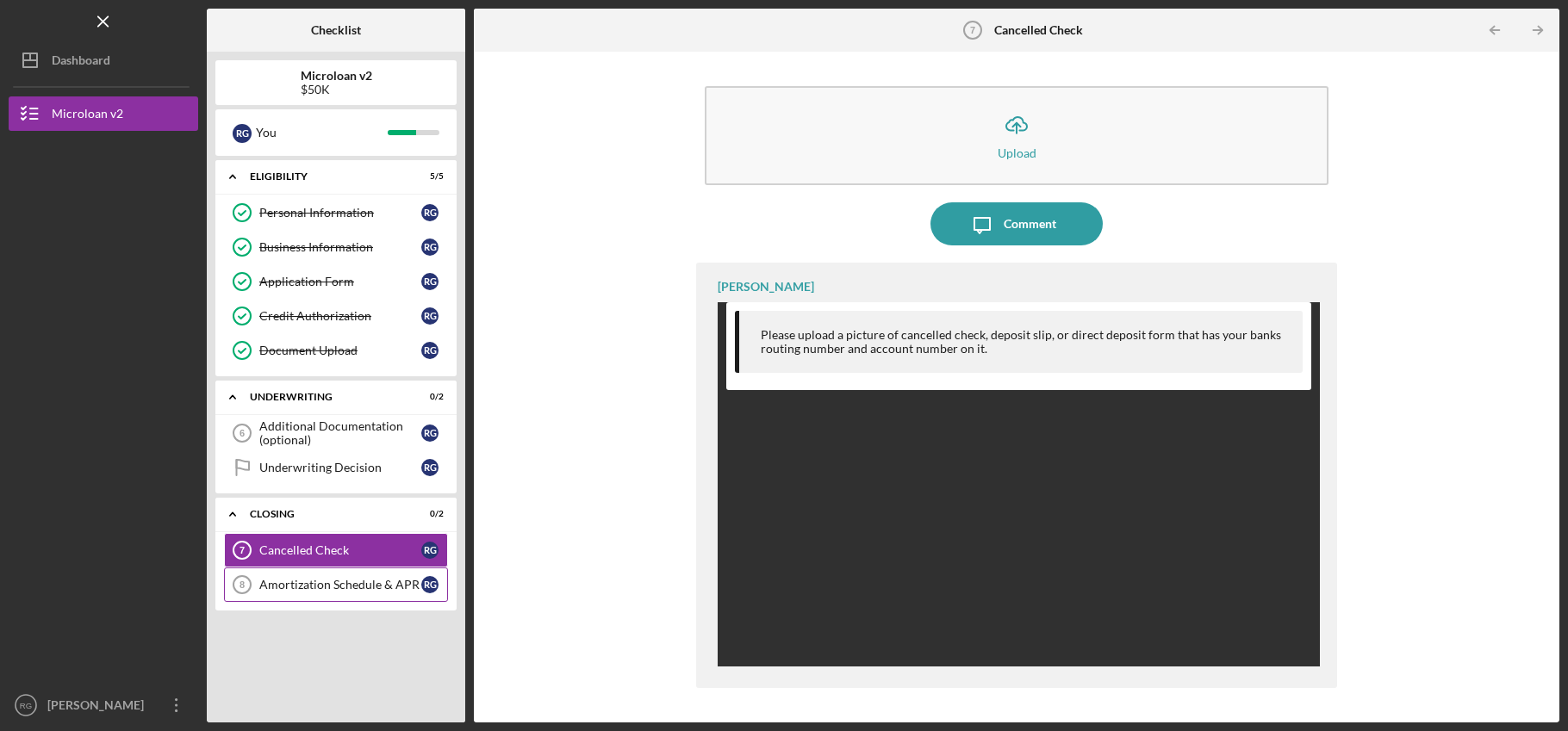
click at [360, 579] on div "Amortization Schedule & APR" at bounding box center [340, 584] width 162 height 14
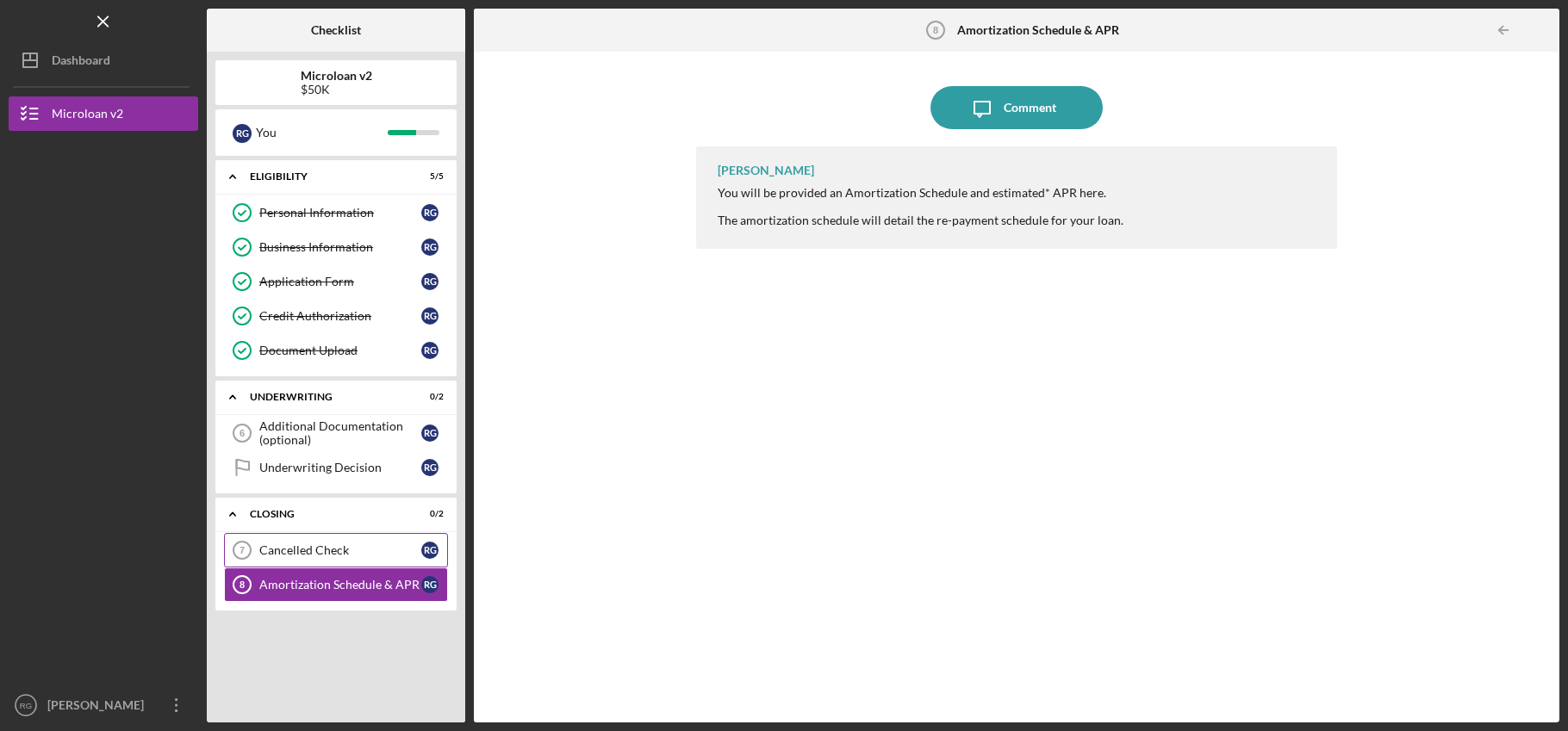
click at [368, 548] on div "Cancelled Check" at bounding box center [340, 550] width 162 height 14
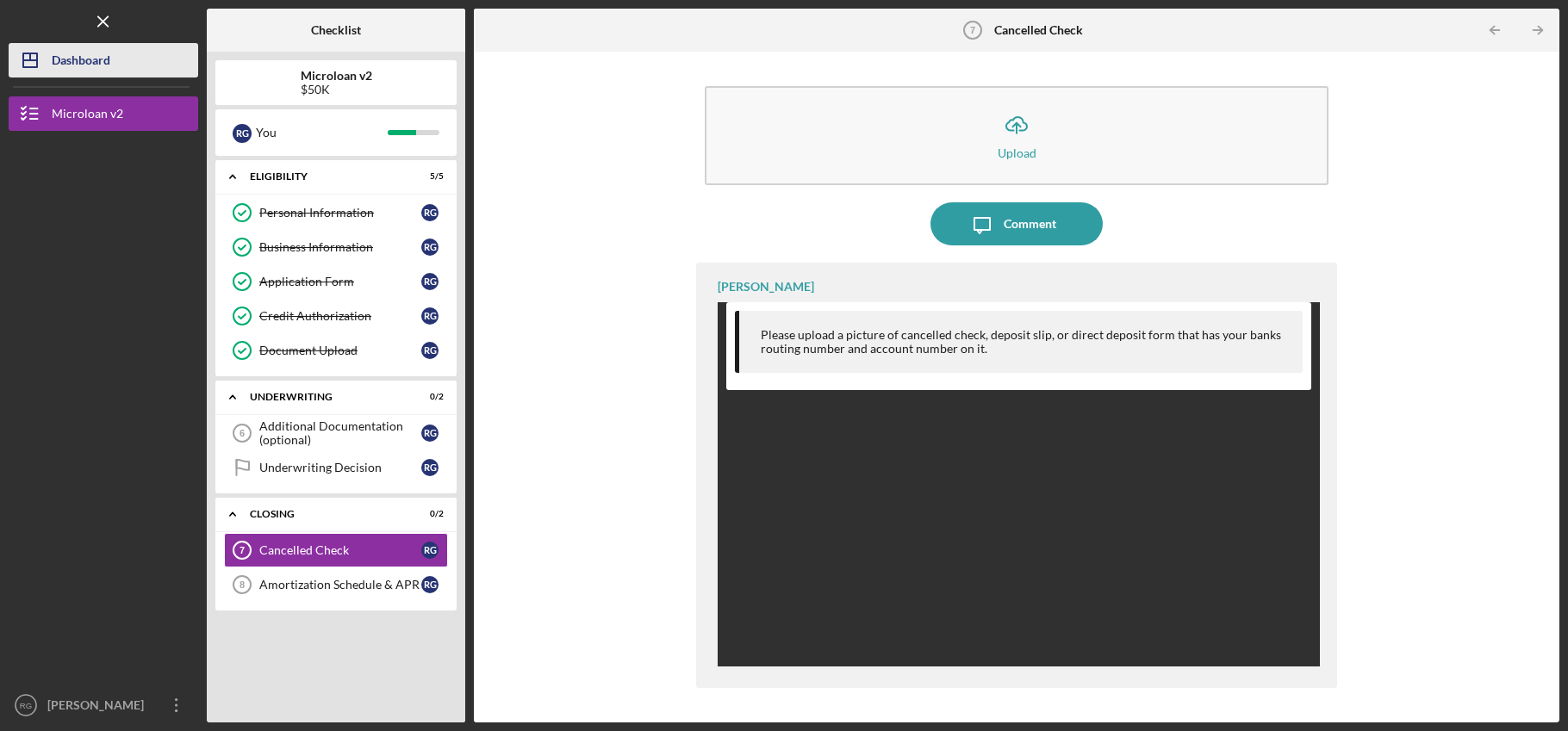
click at [110, 68] on div "Dashboard" at bounding box center [80, 63] width 59 height 39
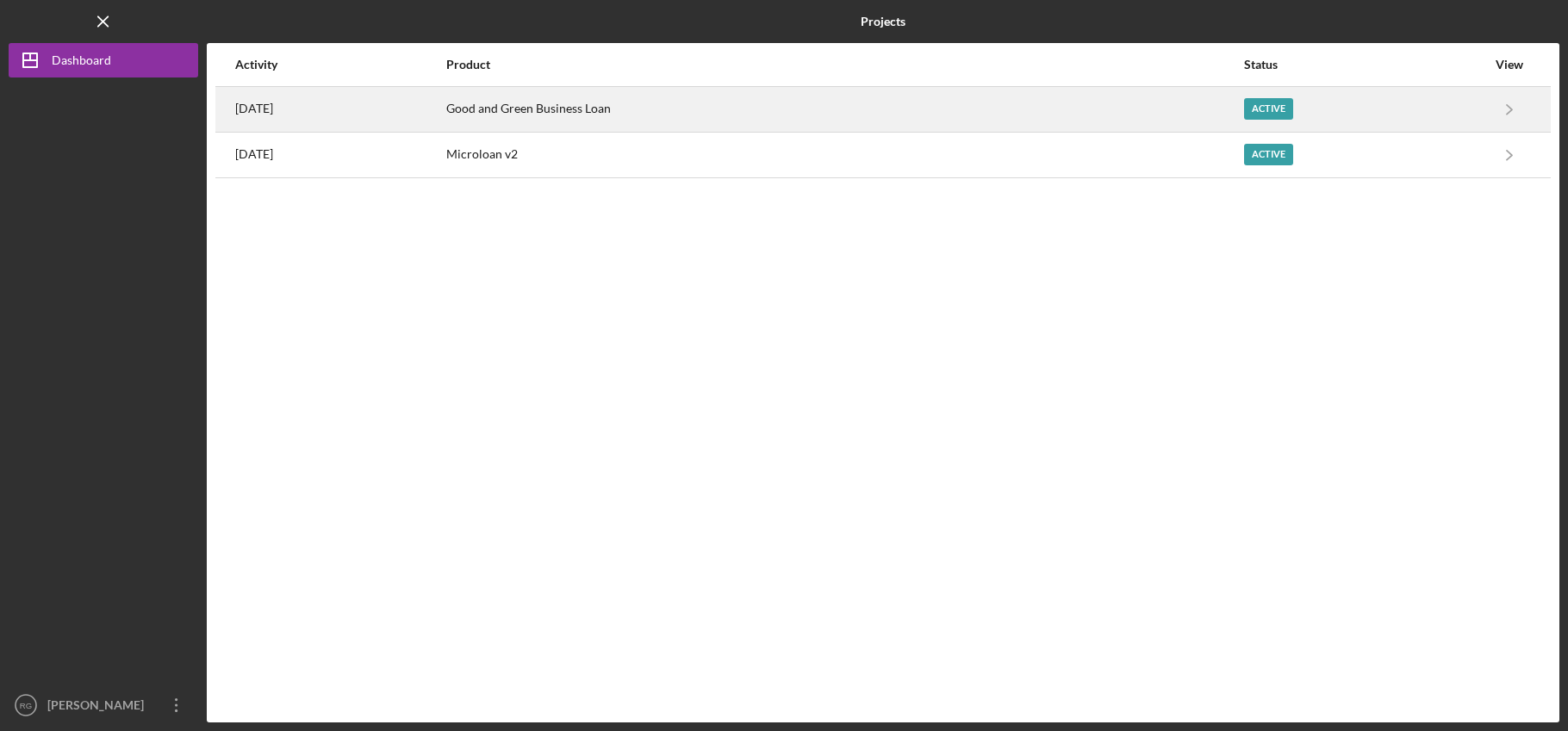
click at [445, 106] on div "[DATE]" at bounding box center [340, 109] width 209 height 43
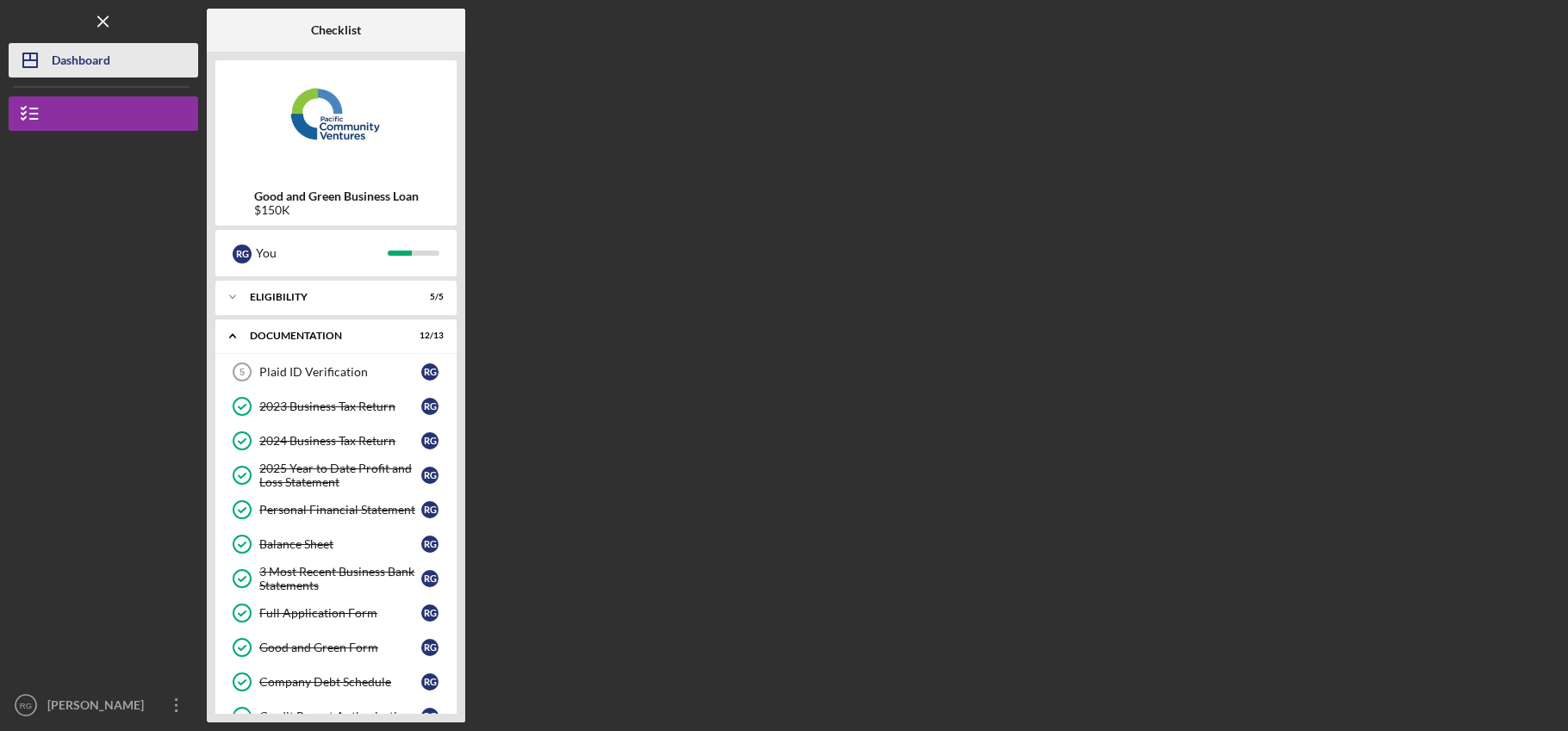
click at [128, 50] on button "Icon/Dashboard Dashboard" at bounding box center [103, 60] width 190 height 35
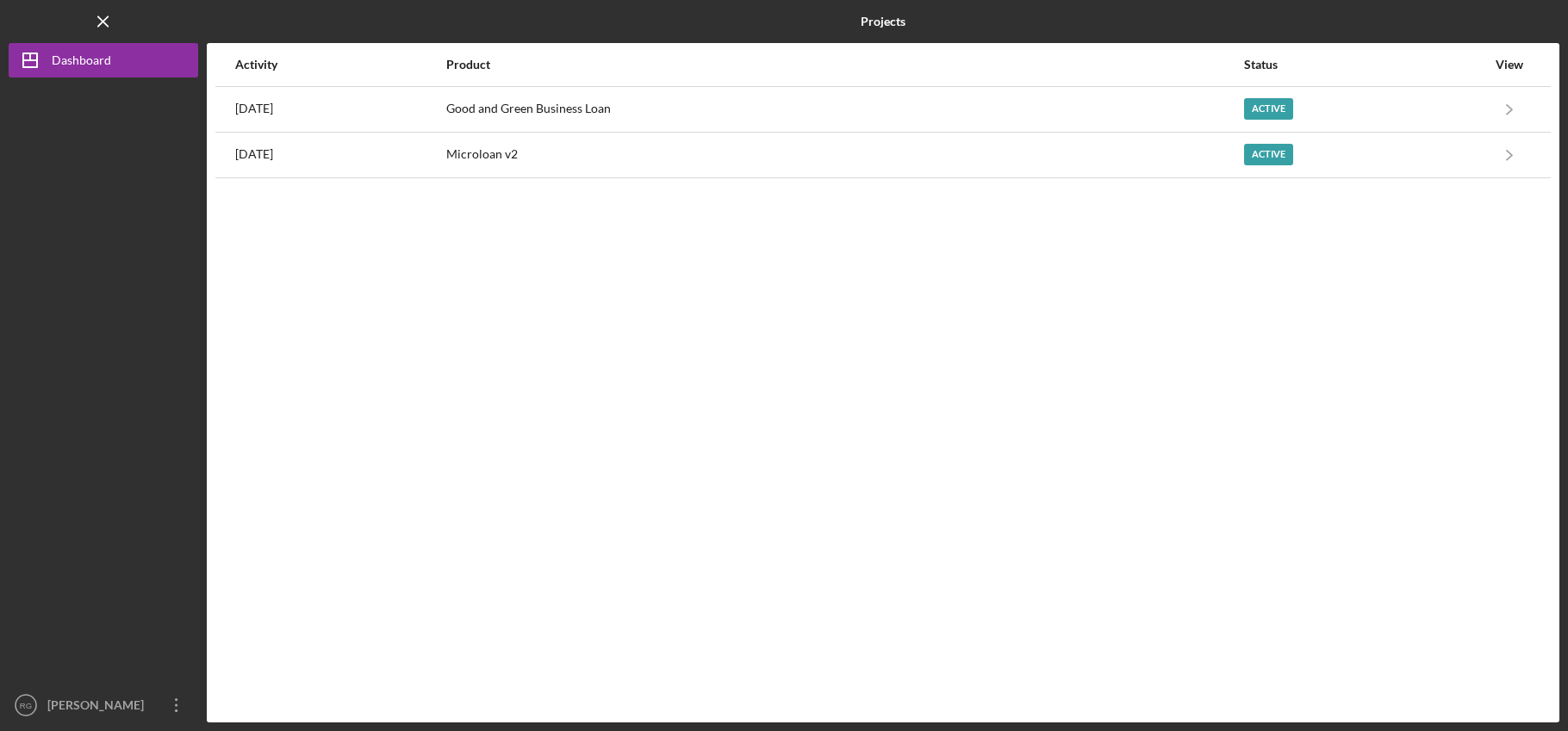
click at [318, 178] on div "Activity Product Status View [DATE] Good and Green Business Loan Active Icon/Na…" at bounding box center [883, 383] width 1352 height 680
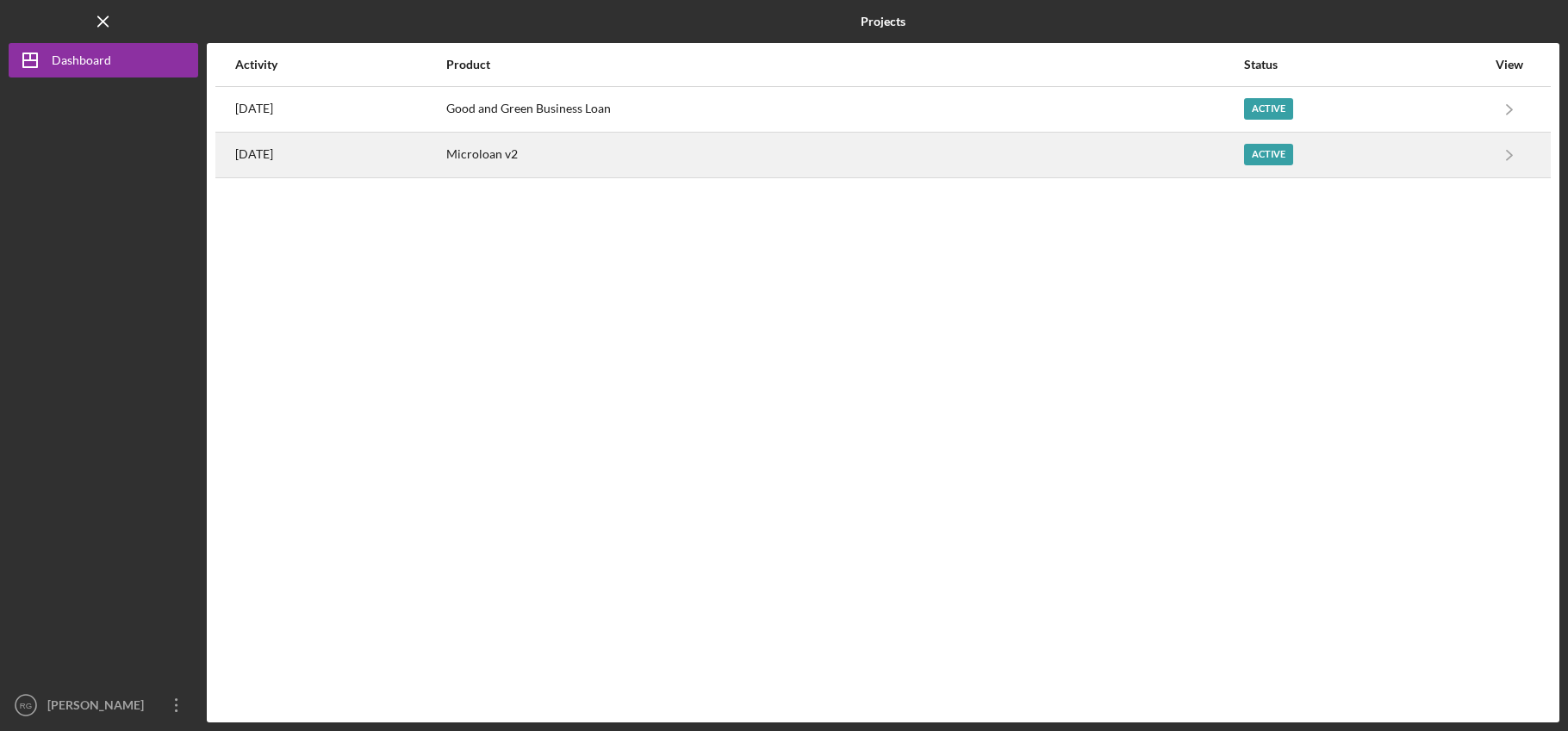
click at [330, 165] on div "[DATE]" at bounding box center [340, 155] width 209 height 43
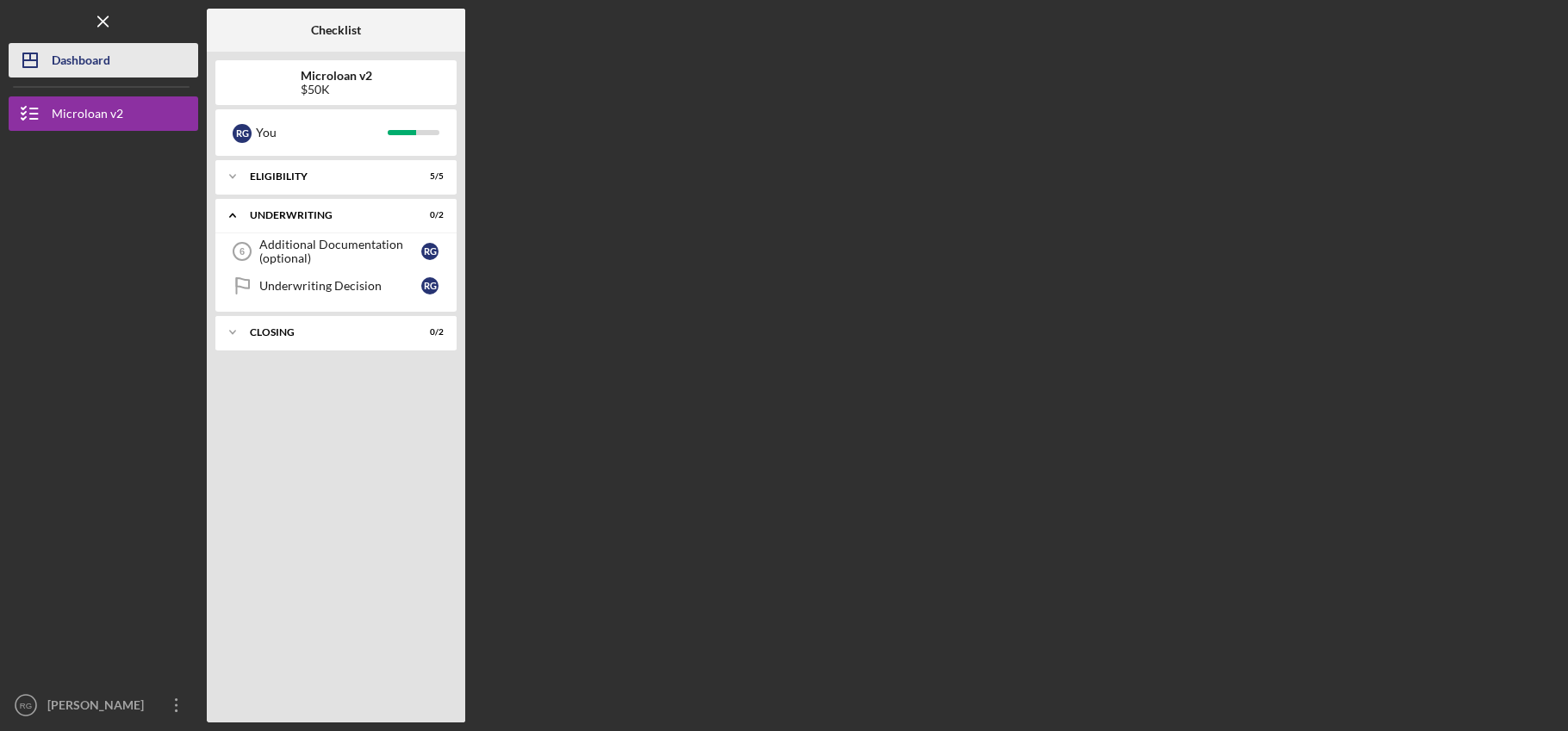
click at [132, 58] on button "Icon/Dashboard Dashboard" at bounding box center [103, 60] width 190 height 35
